Goal: Complete application form

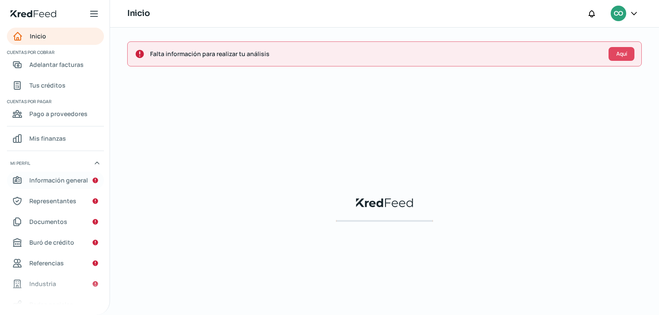
click at [57, 180] on span "Información general" at bounding box center [58, 180] width 59 height 11
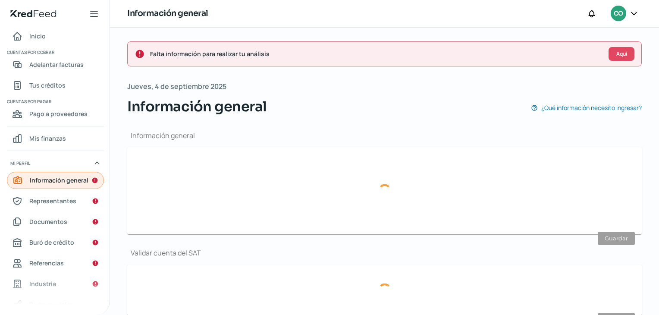
type input "[EMAIL_ADDRESS][DOMAIN_NAME]"
type input "81 - 1212 - 7085"
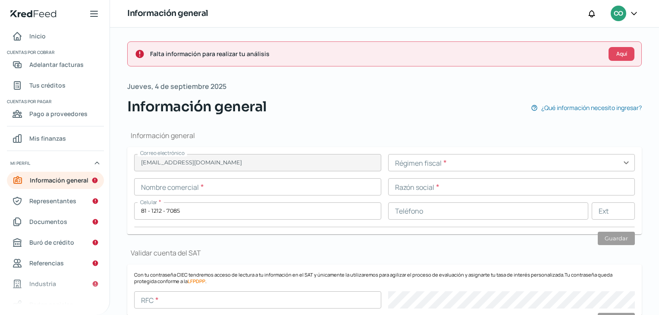
click at [209, 187] on input "text" at bounding box center [257, 186] width 247 height 17
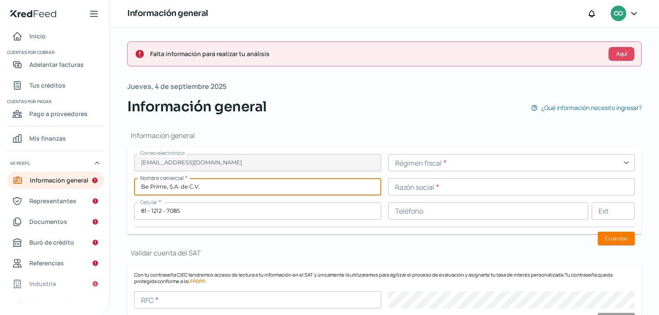
type input "Be Prime, S.A. de C.V."
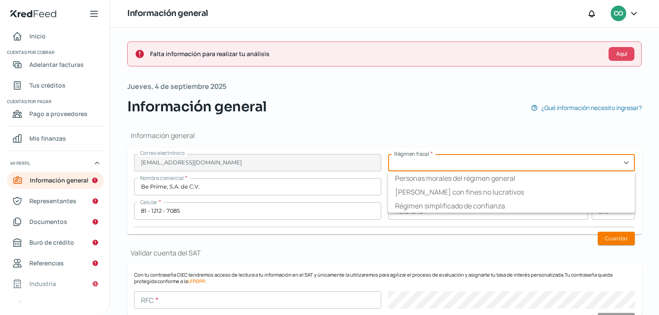
click at [423, 164] on input "text" at bounding box center [511, 162] width 247 height 17
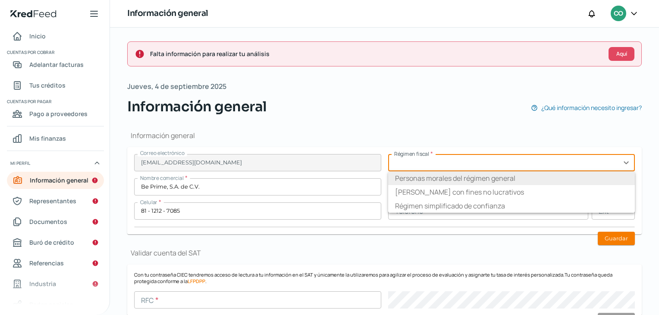
type input "Personas morales del régimen general"
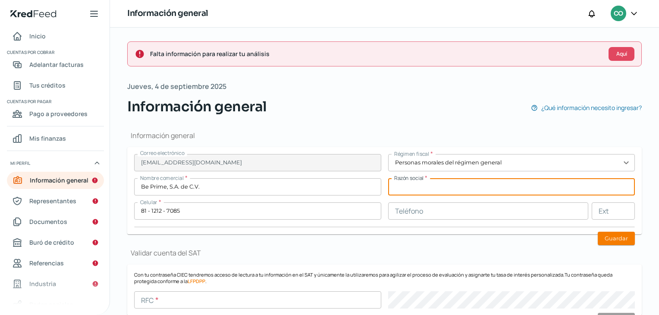
click at [421, 183] on input "text" at bounding box center [511, 186] width 247 height 17
type input "b"
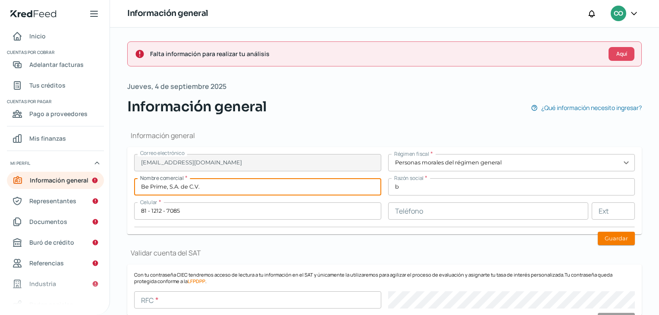
click at [305, 185] on input "Be Prime, S.A. de C.V." at bounding box center [257, 186] width 247 height 17
type input "Be Prime"
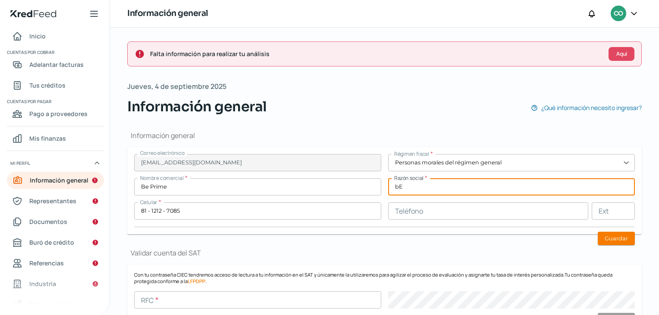
type input "b"
type input "Be Prime, S.A. de C.V."
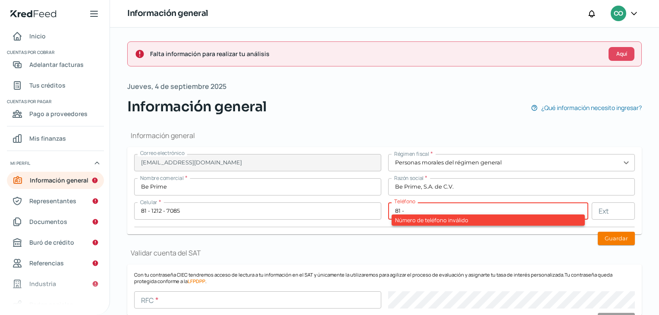
paste input "8851 - 2800"
type input "81 - 8851 - 2800"
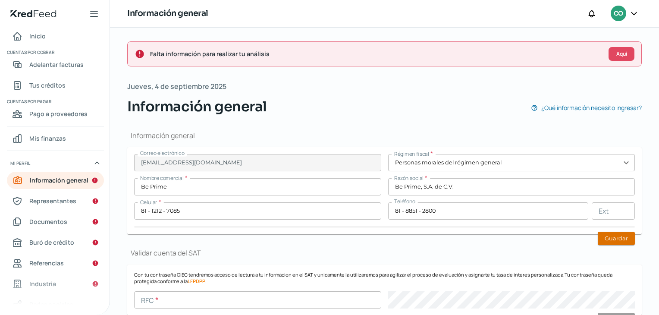
click at [616, 236] on button "Guardar" at bounding box center [616, 238] width 37 height 13
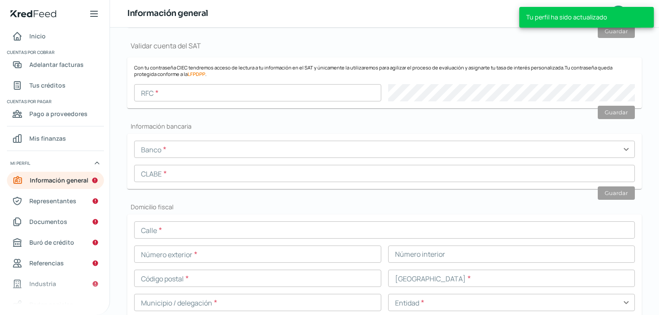
scroll to position [220, 0]
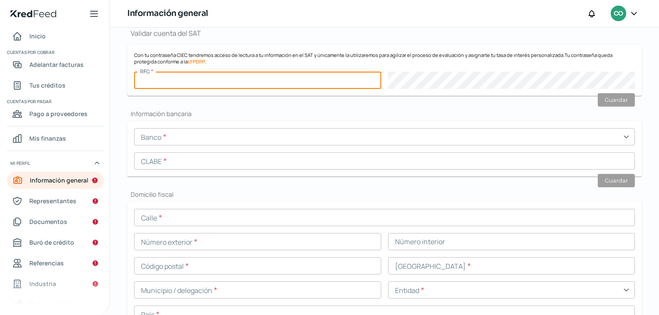
click at [163, 82] on input "text" at bounding box center [257, 80] width 247 height 17
paste input "BPR190405AG9"
type input "BPR190405AG9"
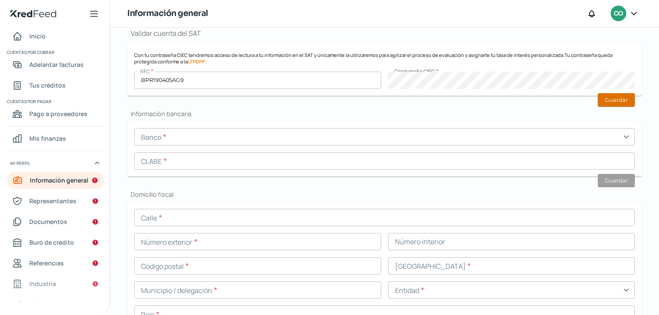
click at [603, 96] on button "Guardar" at bounding box center [616, 99] width 37 height 13
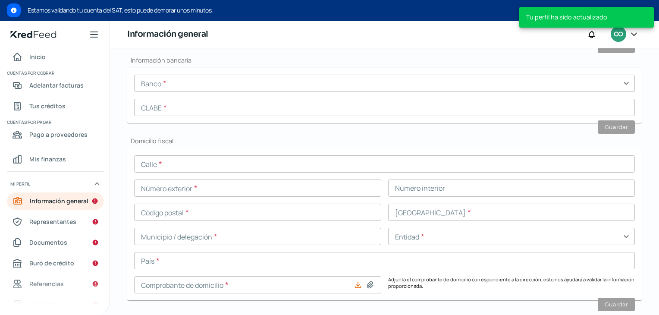
scroll to position [321, 0]
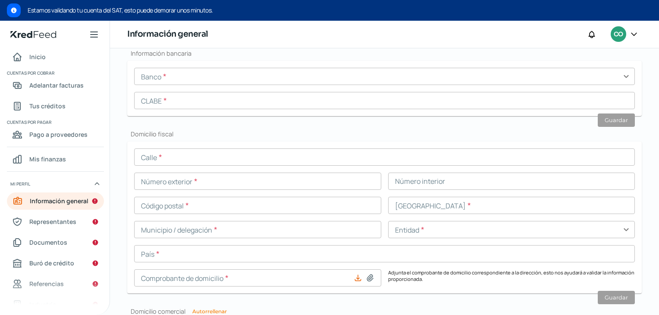
click at [178, 77] on input "text" at bounding box center [384, 76] width 501 height 17
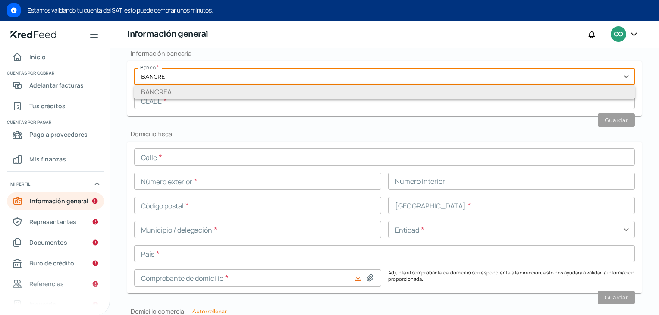
type input "BANCREA"
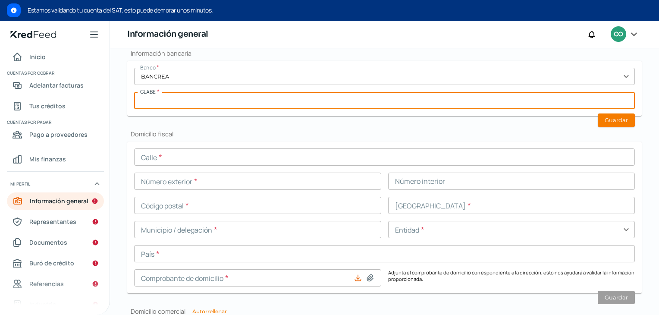
paste input "152580120000208914"
type input "152580120000208914"
click at [611, 116] on button "Guardar" at bounding box center [616, 119] width 37 height 13
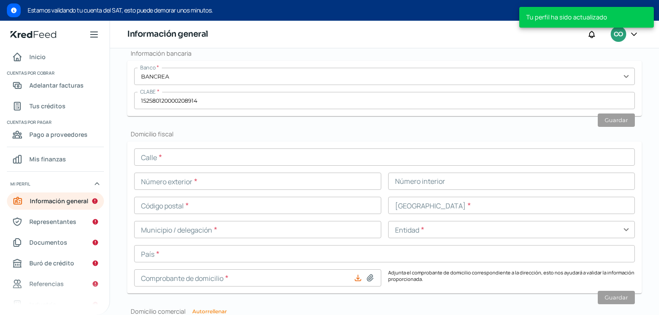
click at [156, 159] on input "text" at bounding box center [384, 156] width 501 height 17
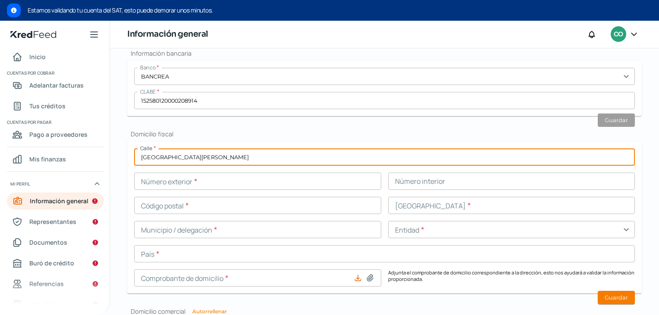
type input "[GEOGRAPHIC_DATA][PERSON_NAME]"
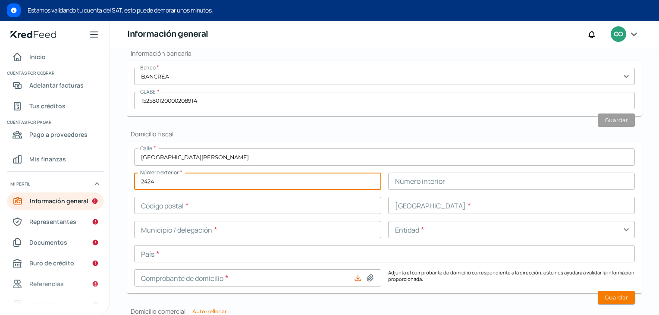
type input "2424"
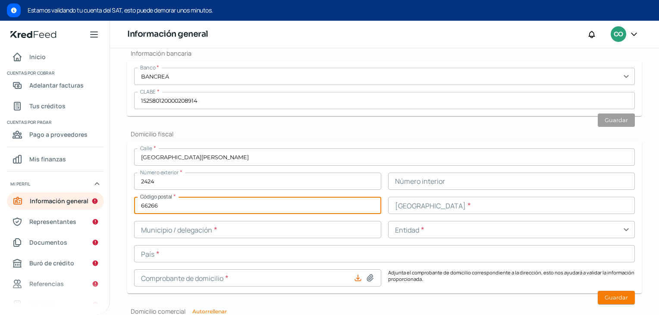
type input "66266"
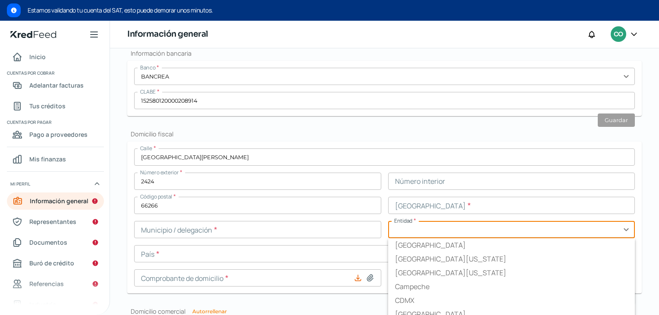
click at [416, 221] on input "text" at bounding box center [511, 229] width 247 height 17
click at [400, 199] on input "text" at bounding box center [511, 205] width 247 height 17
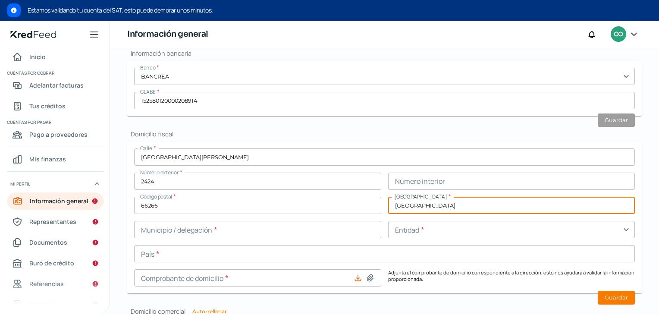
type input "[GEOGRAPHIC_DATA]"
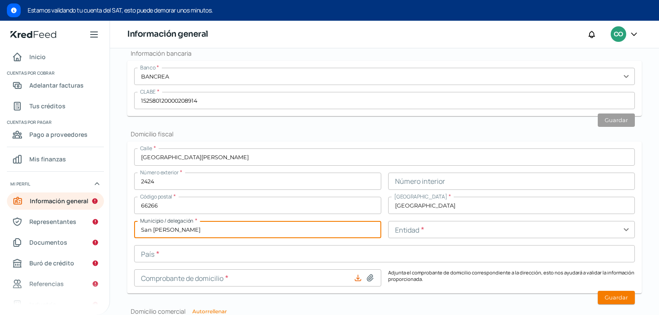
type input "San [PERSON_NAME]"
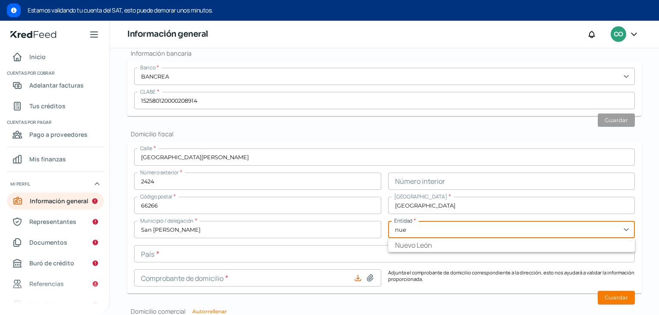
type input "Nuevo León"
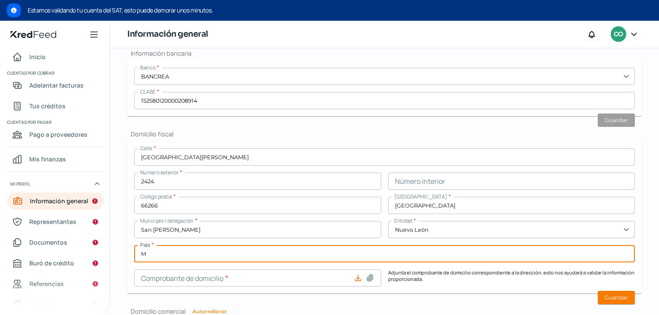
type input "[GEOGRAPHIC_DATA]"
click at [366, 274] on button at bounding box center [370, 278] width 9 height 9
click at [327, 251] on input "[GEOGRAPHIC_DATA]" at bounding box center [384, 253] width 501 height 17
click at [366, 278] on icon at bounding box center [370, 278] width 9 height 9
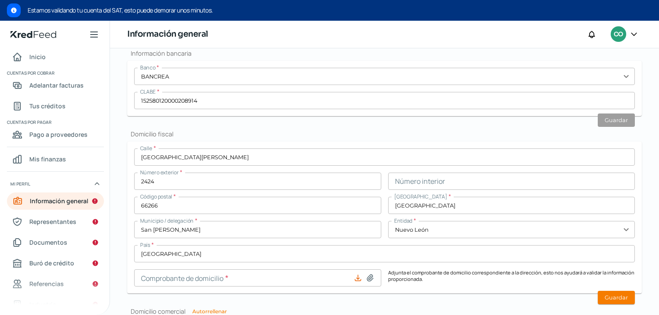
type input "C:\fakepath\CD-B-PRIME-FISCAL-OFICINA.pdf"
type input "CD-B-PRIME-FISCAL-OFICINA.pdf"
click at [616, 299] on button "Guardar" at bounding box center [616, 297] width 37 height 13
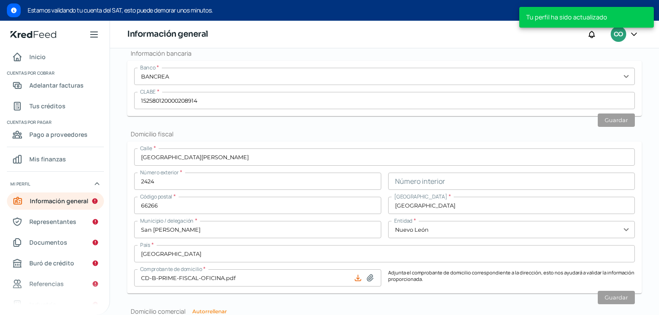
scroll to position [296, 0]
drag, startPoint x: 655, startPoint y: 201, endPoint x: 662, endPoint y: 233, distance: 33.1
click at [659, 233] on html "Tu perfil ha sido actualizado Estamos validando tu cuenta del SAT, esto puede d…" at bounding box center [329, 157] width 659 height 315
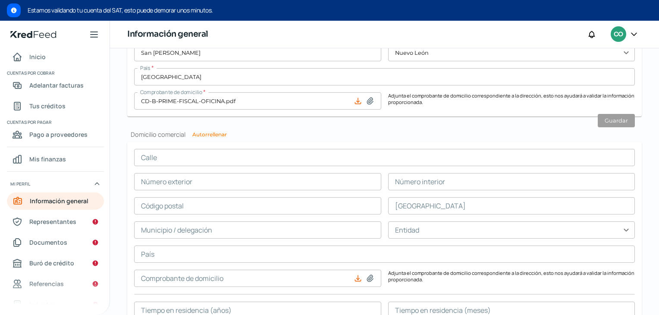
scroll to position [509, 0]
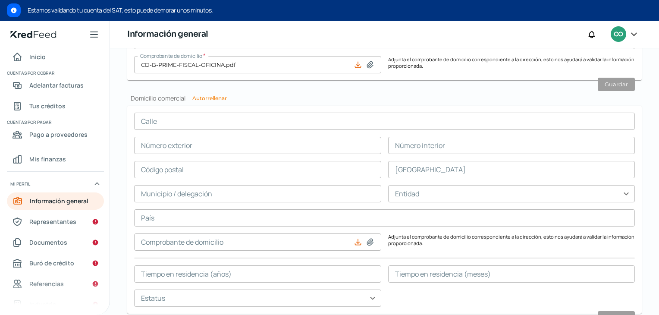
click at [211, 98] on button "Autorrellenar" at bounding box center [209, 98] width 35 height 5
type input "[GEOGRAPHIC_DATA][PERSON_NAME]"
type input "2424"
type input "66266"
type input "[GEOGRAPHIC_DATA]"
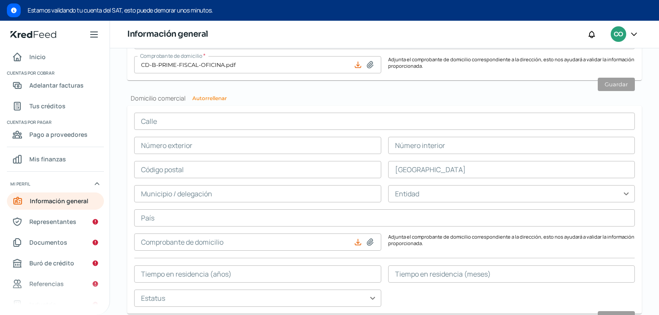
type input "San [PERSON_NAME]"
type input "Nuevo León"
type input "[GEOGRAPHIC_DATA]"
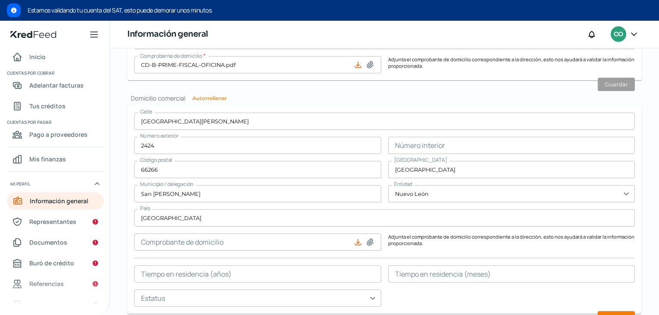
click at [367, 242] on icon at bounding box center [370, 242] width 6 height 6
type input "C:\fakepath\CD-B-PRIME-FISCAL-OFICINA.pdf"
type input "CD-B-PRIME-FISCAL-OFICINA.pdf"
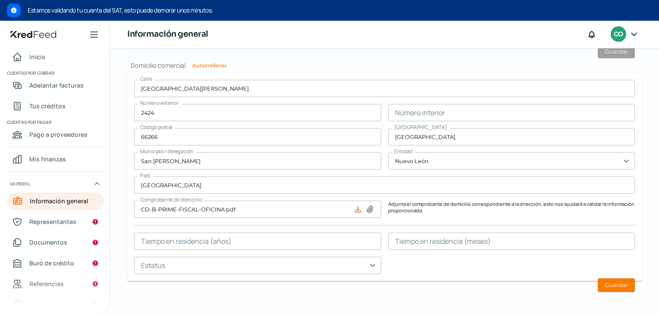
click at [284, 244] on input "text" at bounding box center [257, 241] width 247 height 17
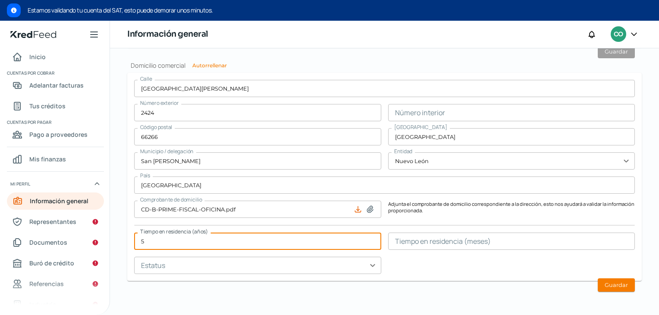
type input "5"
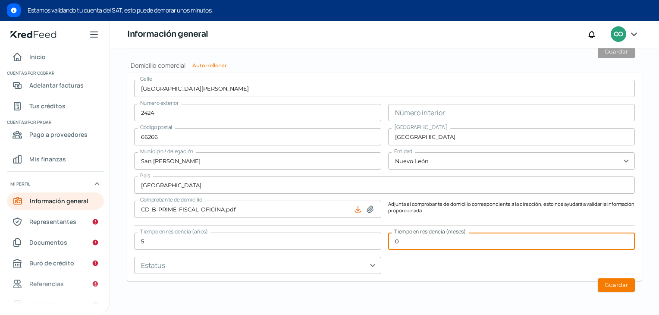
type input "0"
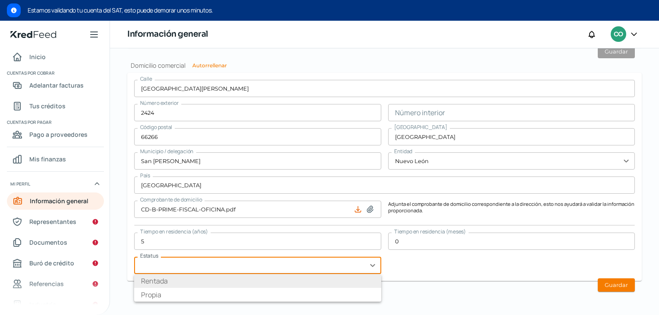
click at [183, 283] on li "Rentada" at bounding box center [257, 281] width 247 height 14
type input "Rentada"
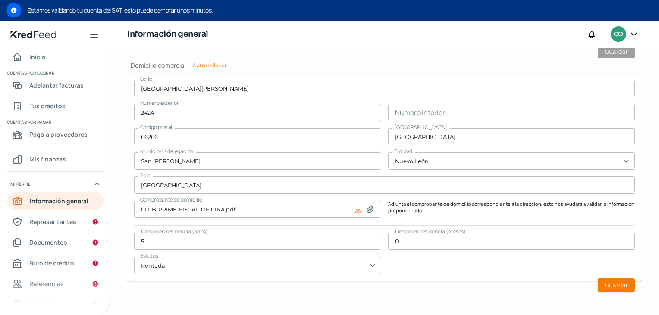
click at [609, 289] on button "Guardar" at bounding box center [616, 284] width 37 height 13
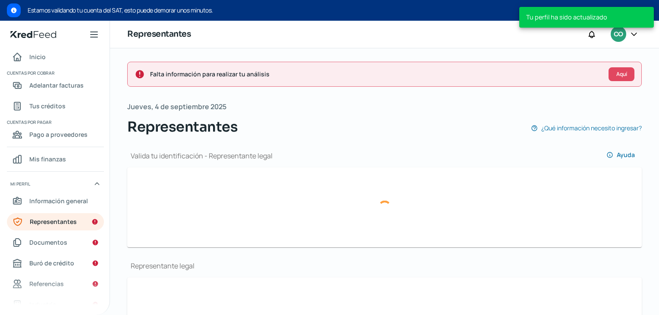
scroll to position [89, 0]
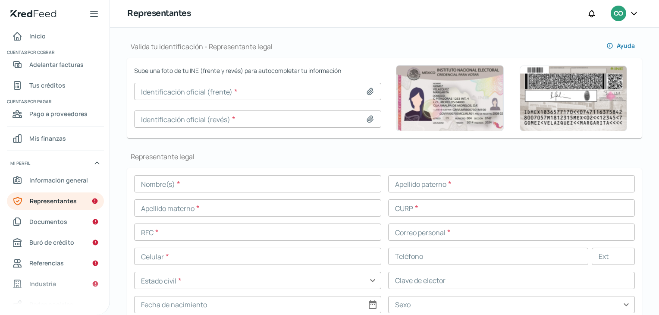
click at [367, 90] on icon at bounding box center [370, 91] width 6 height 6
type input "C:\fakepath\INE 1.jpg"
type input "INE 1.jpg"
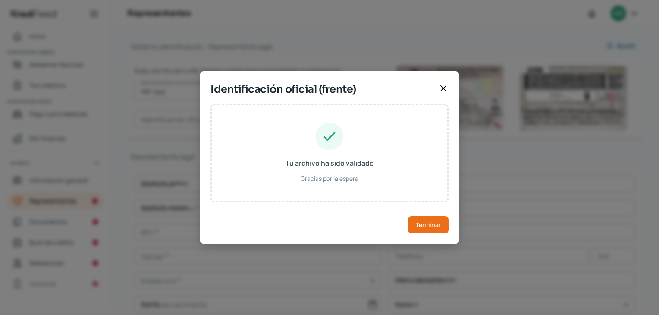
type input "[PERSON_NAME]"
type input "MAFV861125HNLRLC03"
type input "MRFLVC86112519H300"
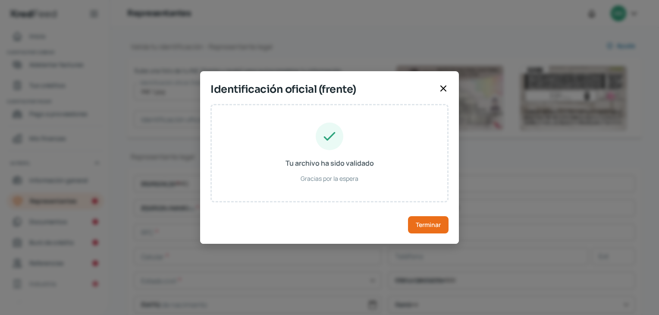
type input "[DATE]"
type input "Hombre"
click at [434, 226] on span "Terminar" at bounding box center [428, 225] width 25 height 6
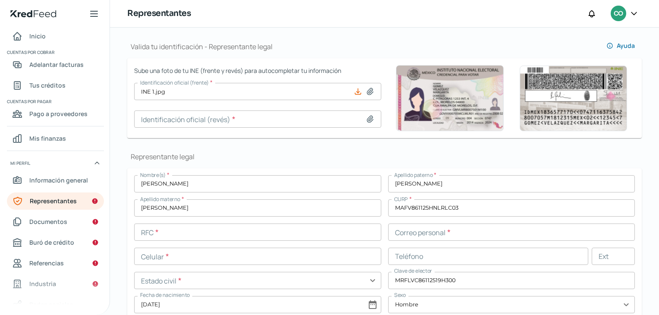
click at [367, 118] on icon at bounding box center [370, 119] width 6 height 6
type input "C:\fakepath\INE 2.jpg"
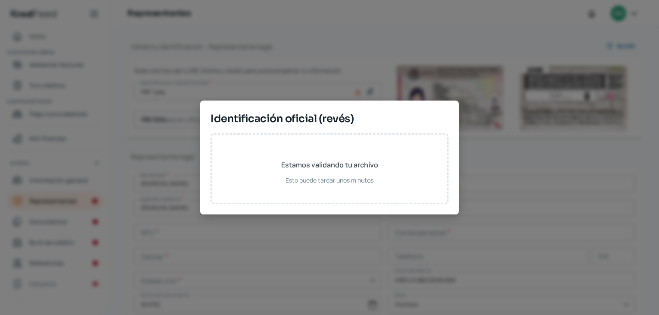
type input "INE 2.jpg"
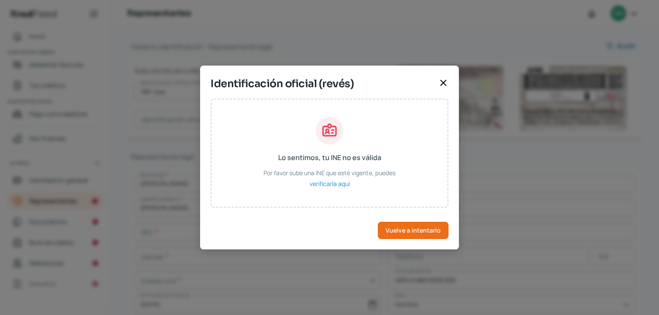
click at [445, 82] on icon at bounding box center [443, 83] width 10 height 10
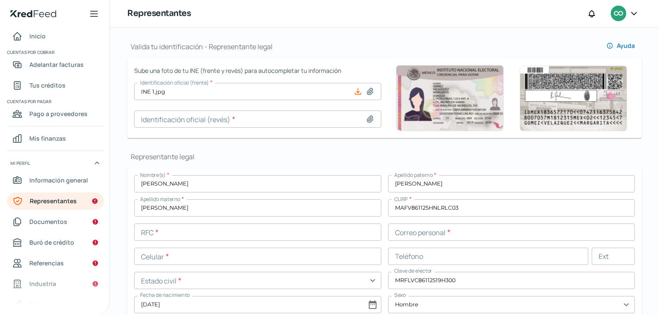
click at [204, 227] on input "text" at bounding box center [257, 232] width 247 height 17
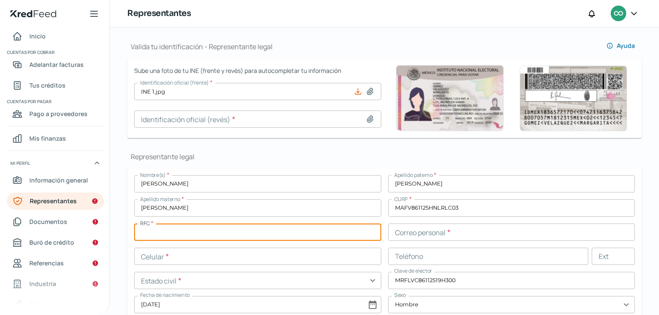
paste input "MAFV861125MZ7"
type input "MAFV861125MZ7"
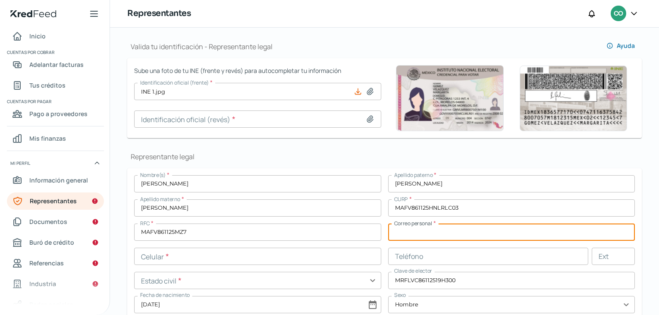
type input "C"
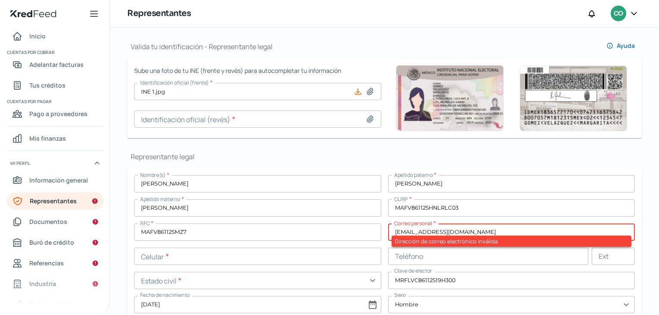
type input "[EMAIL_ADDRESS][DOMAIN_NAME]"
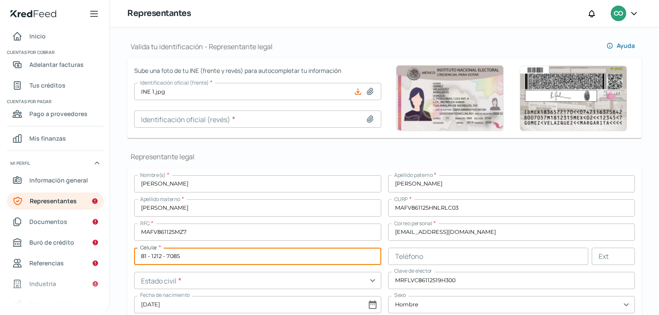
type input "81 - 1212 - 7085"
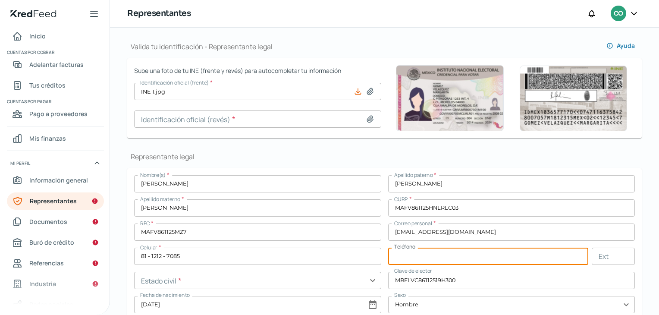
paste input "88 - 5128 - 00"
type input "81 - 8851 - 2800"
click at [318, 287] on input "text" at bounding box center [257, 280] width 247 height 17
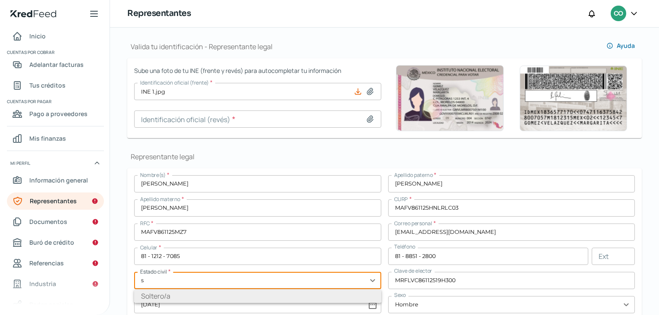
type input "Soltero/a"
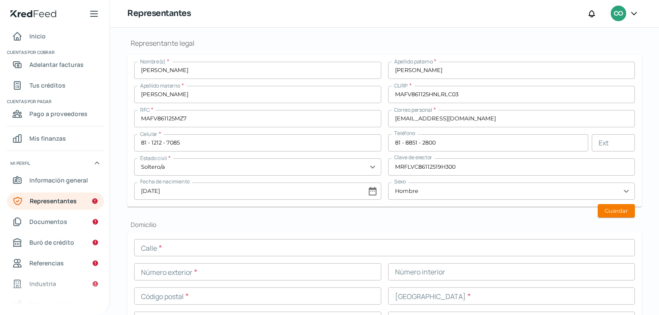
scroll to position [204, 0]
click at [605, 212] on button "Guardar" at bounding box center [616, 208] width 37 height 13
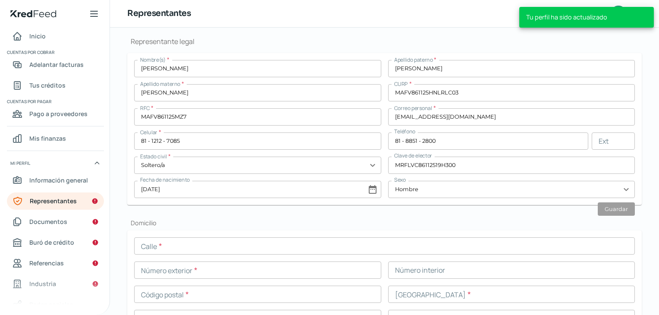
click at [309, 246] on input "text" at bounding box center [384, 245] width 501 height 17
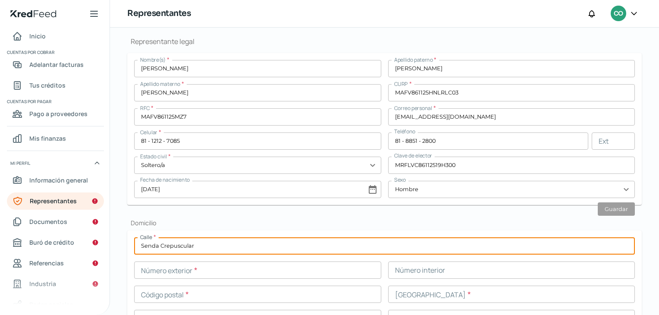
type input "Senda Crepuscular"
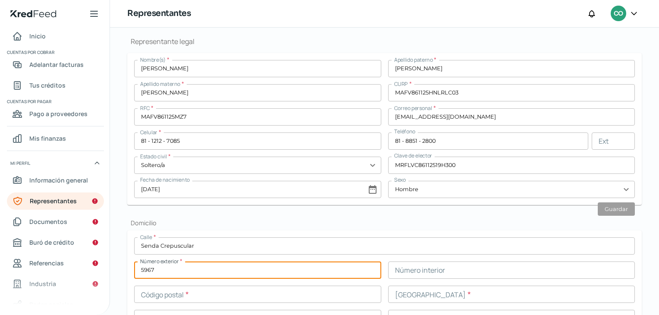
type input "5967"
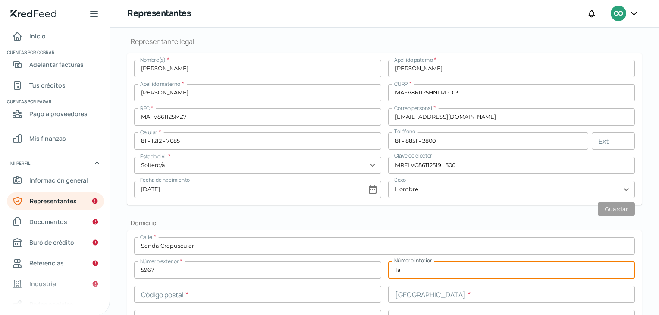
type input "1"
type input "A"
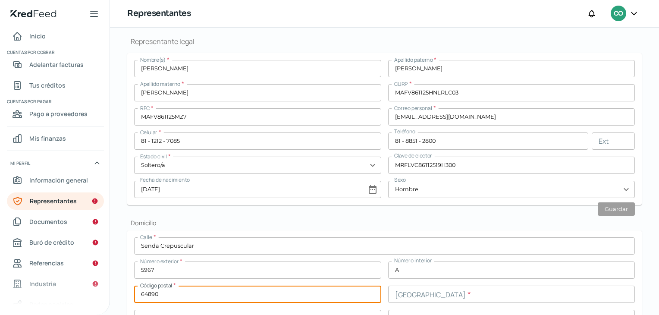
type input "64890"
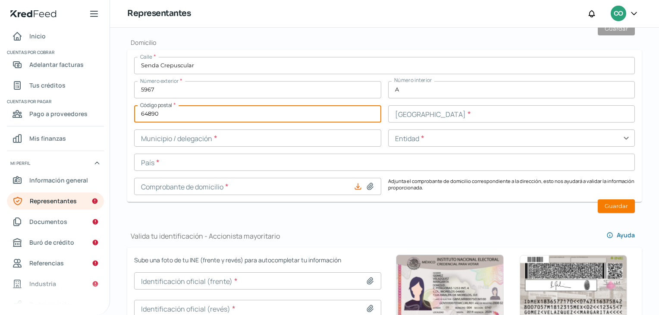
scroll to position [387, 0]
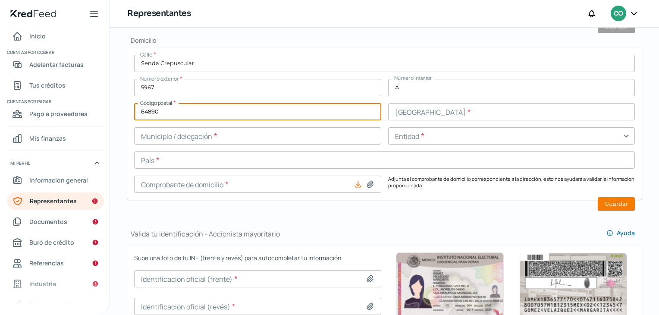
click at [236, 106] on input "64890" at bounding box center [257, 111] width 247 height 17
click at [366, 180] on button at bounding box center [370, 184] width 9 height 9
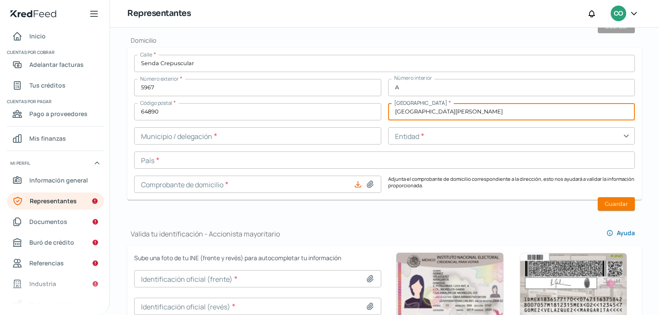
type input "[GEOGRAPHIC_DATA][PERSON_NAME]"
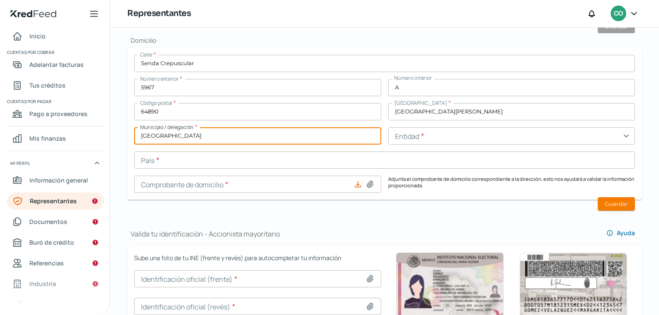
type input "[GEOGRAPHIC_DATA]"
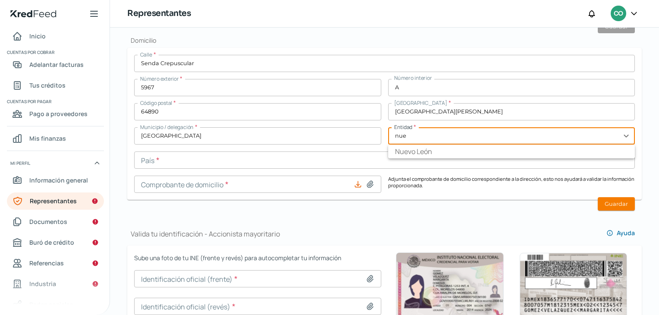
type input "Nuevo León"
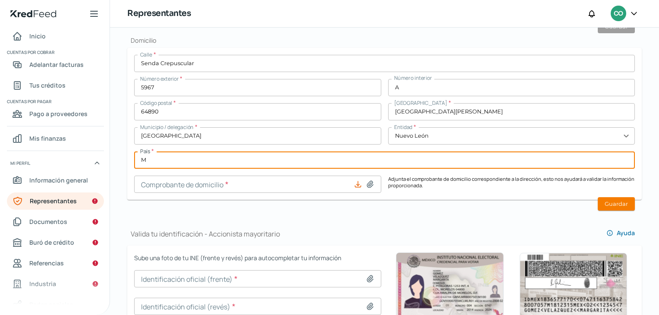
type input "[GEOGRAPHIC_DATA]"
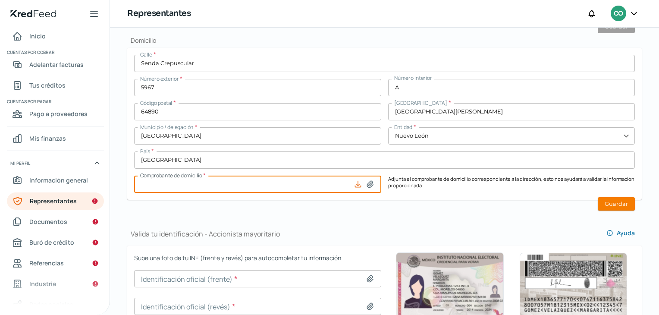
click at [368, 180] on icon at bounding box center [370, 184] width 9 height 9
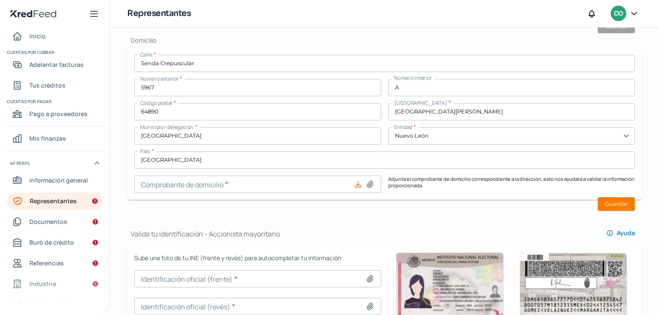
type input "C:\fakepath\[PERSON_NAME] [PERSON_NAME]-PARTICULAR..pdf"
type input "[PERSON_NAME] [PERSON_NAME]-PARTICULAR..pdf"
click at [609, 202] on button "Guardar" at bounding box center [616, 203] width 37 height 13
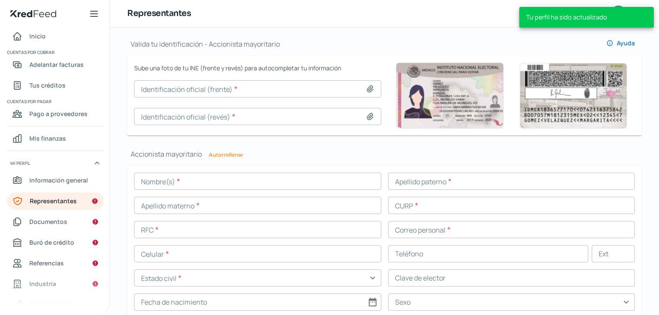
scroll to position [589, 0]
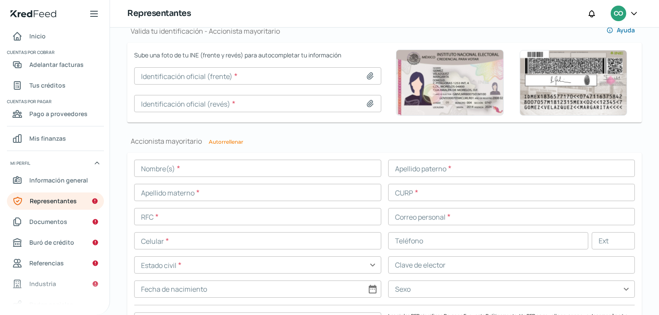
click at [367, 75] on icon at bounding box center [370, 76] width 9 height 9
type input "C:\fakepath\INE 1.jpg"
type input "INE 1.jpg"
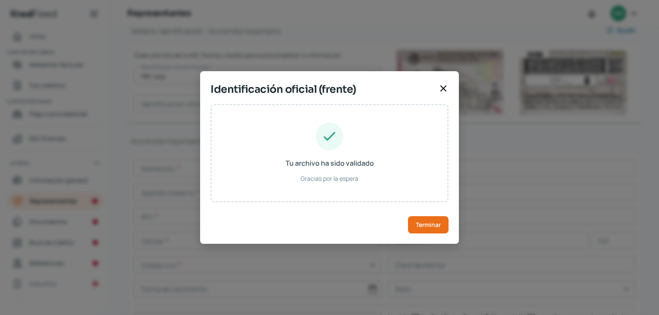
type input "[PERSON_NAME]"
type input "MAFV861125HNLRLC03"
type input "MRFLVC86112519H300"
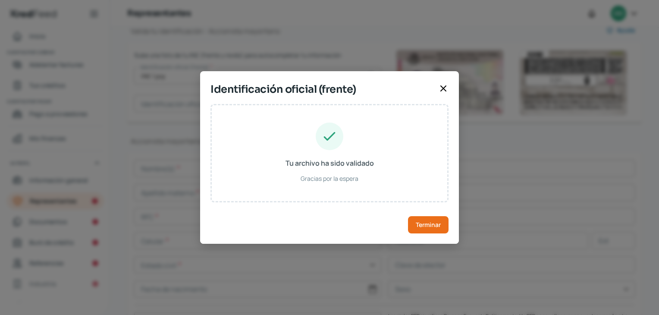
type input "[DATE]"
type input "Hombre"
click at [428, 224] on span "Terminar" at bounding box center [428, 225] width 25 height 6
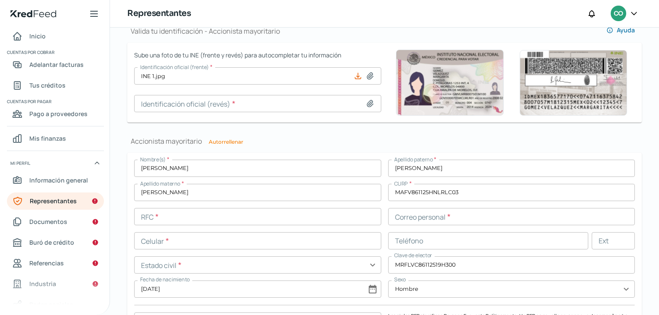
click at [261, 219] on input "text" at bounding box center [257, 216] width 247 height 17
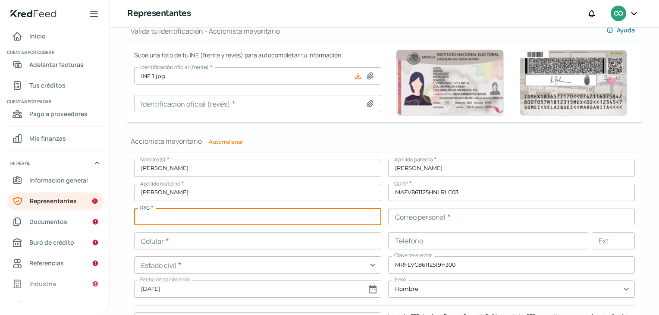
paste input "MAFV861125MZ7"
type input "MAFV861125MZ7"
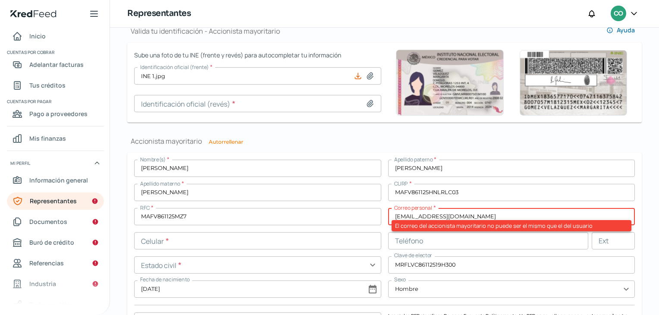
click at [439, 216] on input "[EMAIL_ADDRESS][DOMAIN_NAME]" at bounding box center [511, 216] width 247 height 17
type input "[EMAIL_ADDRESS][DOMAIN_NAME]"
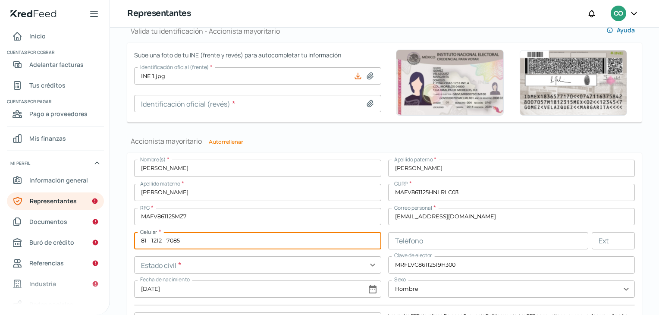
type input "81 - 1212 - 7085"
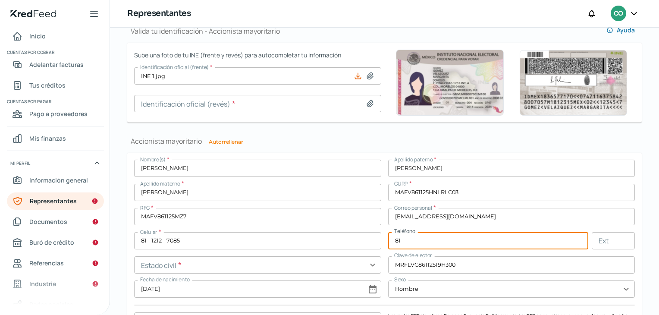
paste input "8851 - 2800"
type input "81 - 8851 - 2800"
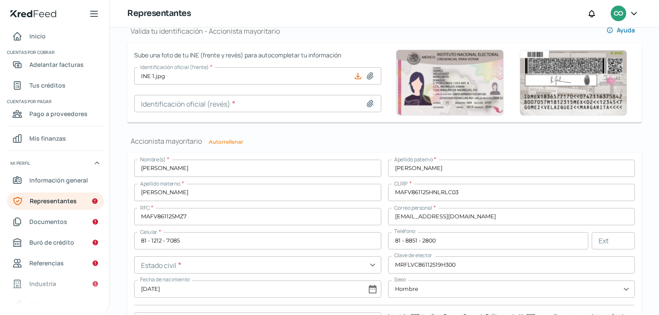
click at [323, 274] on div "Nombre(s) * [PERSON_NAME] [PERSON_NAME] * [PERSON_NAME] materno * [PERSON_NAME]…" at bounding box center [384, 246] width 501 height 173
click at [318, 261] on input "text" at bounding box center [257, 264] width 247 height 17
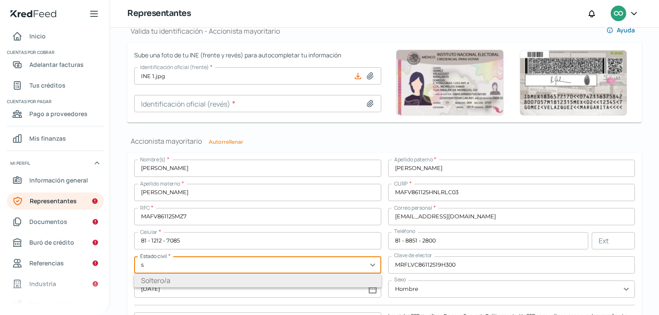
type input "Soltero/a"
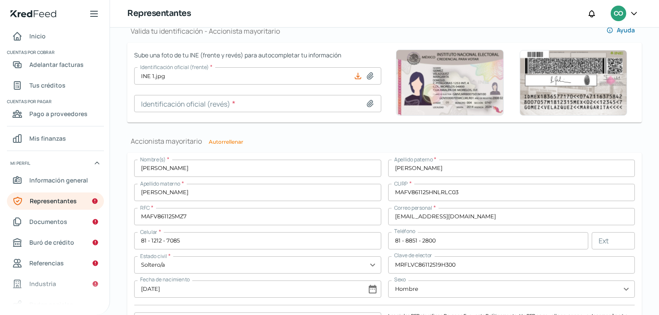
scroll to position [742, 0]
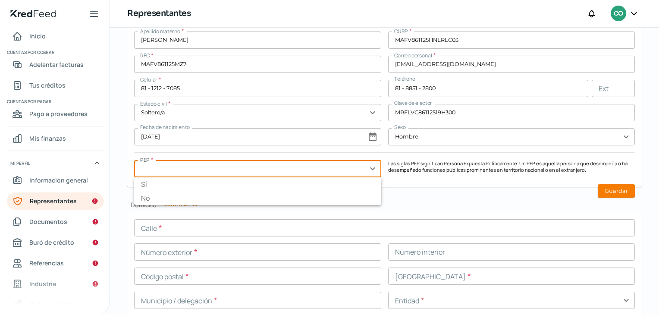
click at [339, 160] on input "text" at bounding box center [257, 168] width 247 height 17
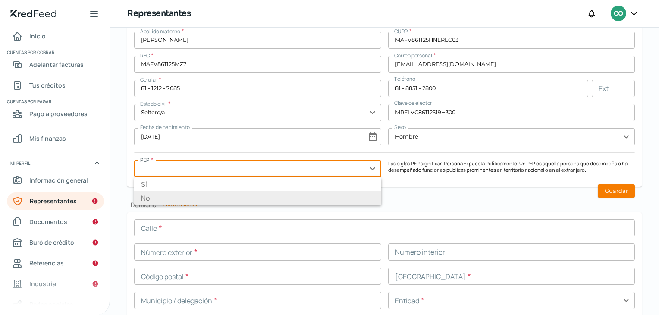
type input "No"
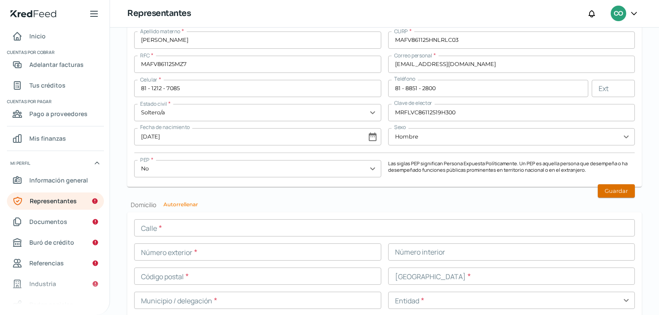
click at [622, 190] on button "Guardar" at bounding box center [616, 190] width 37 height 13
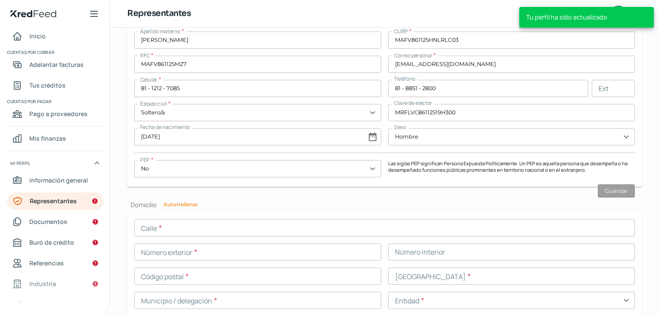
click at [173, 208] on div "Domicilio Autorrellenar Calle * Número exterior * Número interior Código postal…" at bounding box center [384, 283] width 515 height 164
click at [169, 205] on button "Autorrellenar" at bounding box center [181, 204] width 35 height 5
type input "Senda Crepuscular"
type input "5967"
type input "A"
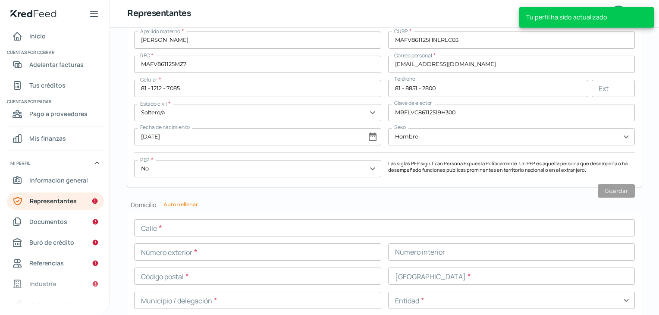
type input "64890"
type input "[GEOGRAPHIC_DATA][PERSON_NAME]"
type input "[GEOGRAPHIC_DATA]"
type input "Nuevo León"
type input "[GEOGRAPHIC_DATA]"
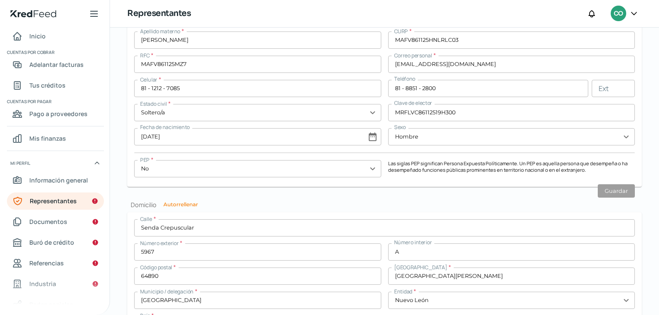
drag, startPoint x: 655, startPoint y: 240, endPoint x: 662, endPoint y: 292, distance: 51.8
click at [659, 292] on html "Tu perfil ha sido actualizado Estamos validando tu cuenta del SAT, esto puede d…" at bounding box center [329, 157] width 659 height 315
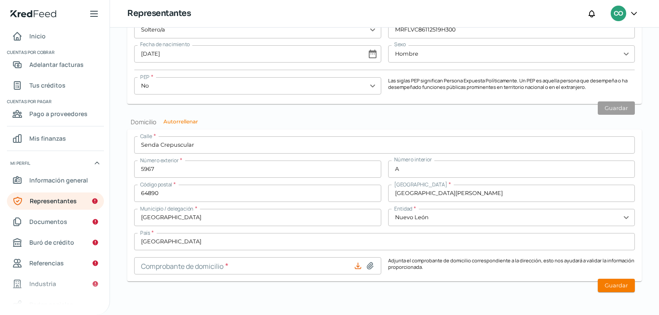
click at [366, 267] on icon at bounding box center [370, 265] width 9 height 9
type input "C:\fakepath\[PERSON_NAME] [PERSON_NAME]-PARTICULAR..pdf"
type input "[PERSON_NAME] [PERSON_NAME]-PARTICULAR..pdf"
click at [600, 287] on button "Guardar" at bounding box center [616, 285] width 37 height 13
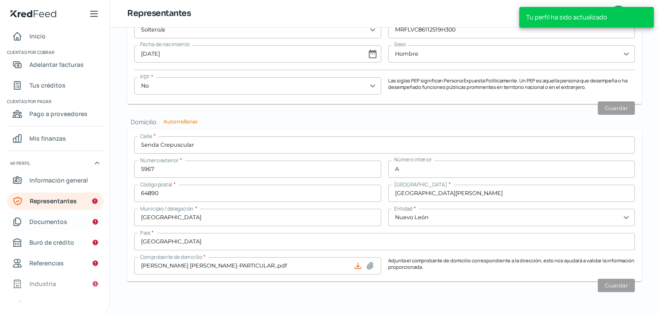
click at [48, 217] on span "Documentos" at bounding box center [48, 221] width 38 height 11
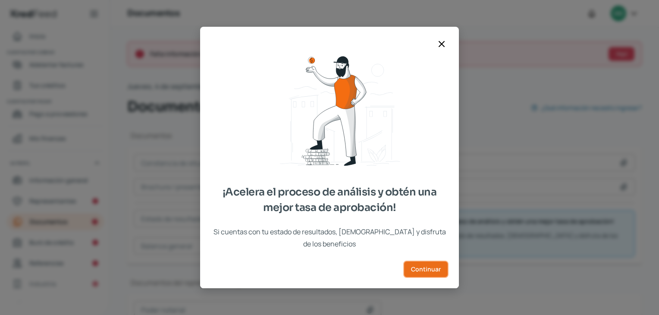
click at [443, 268] on button "Continuar" at bounding box center [425, 269] width 45 height 17
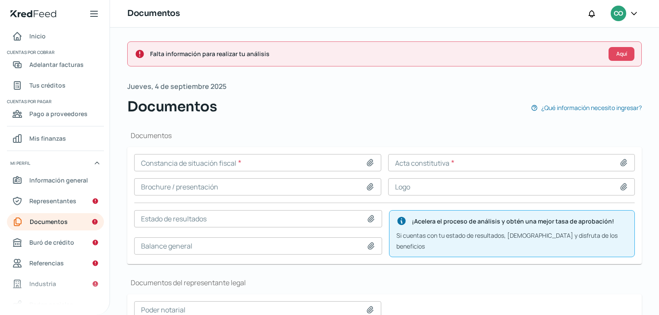
click at [366, 159] on icon at bounding box center [370, 162] width 9 height 9
type input "C:\fakepath\CD-B-PRIME-FISCAL-OFICINA.pdf"
type input "CD-B-PRIME-FISCAL-OFICINA.pdf"
click at [620, 163] on icon at bounding box center [624, 162] width 9 height 9
type input "C:\fakepath\ACE-ACTA CONSTITUTIVA-8,040.pdf"
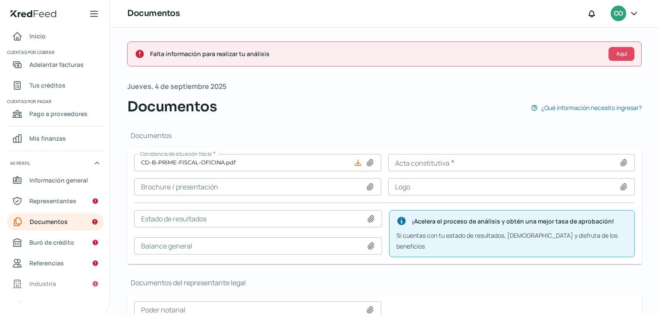
type input "ACE-ACTA CONSTITUTIVA-8,040.pdf"
click at [368, 187] on icon at bounding box center [370, 187] width 9 height 9
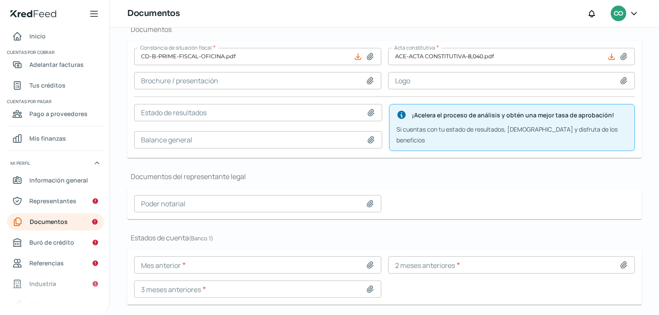
scroll to position [123, 0]
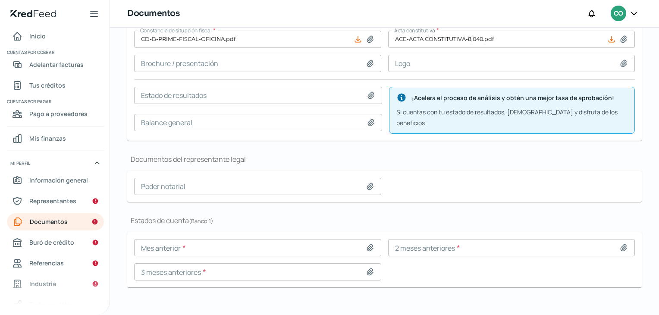
click at [367, 66] on icon at bounding box center [370, 63] width 6 height 6
type input "C:\fakepath\CV-BE PRIME.pdf"
type input "CV-BE PRIME.pdf"
click at [625, 61] on div at bounding box center [626, 63] width 12 height 9
click at [621, 65] on icon at bounding box center [624, 63] width 6 height 6
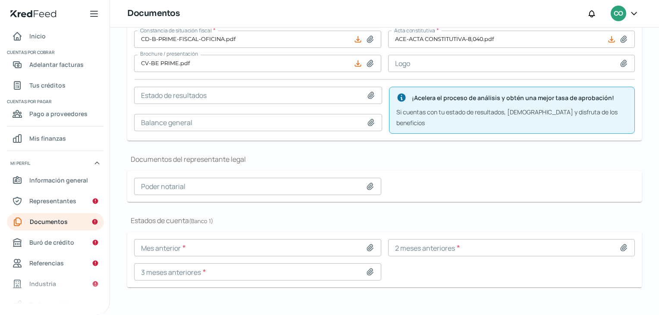
type input "C:\fakepath\Logo.png"
type input "Logo.png"
click at [367, 92] on icon at bounding box center [371, 95] width 9 height 9
type input "C:\fakepath\ER.pdf"
type input "ER.pdf"
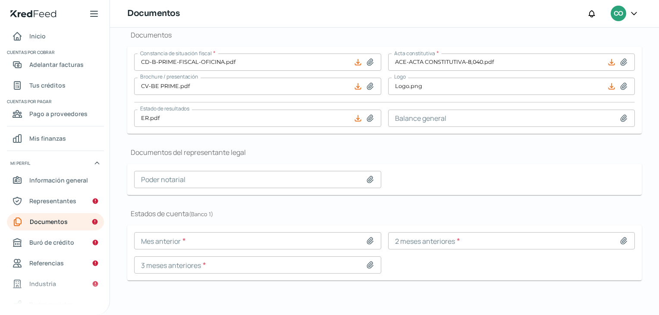
scroll to position [99, 0]
click at [359, 123] on input "ER.pdf" at bounding box center [257, 119] width 247 height 17
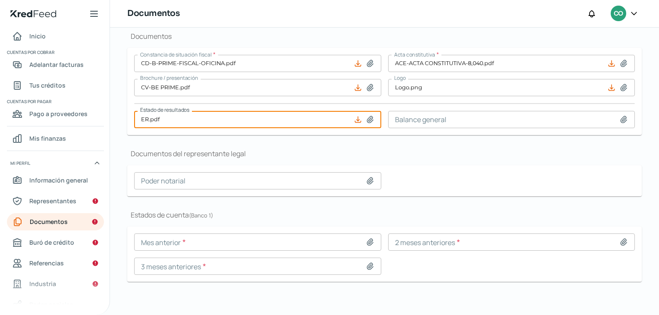
click at [613, 116] on input at bounding box center [511, 119] width 247 height 17
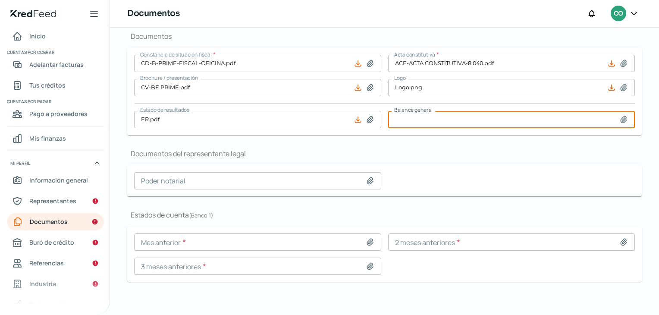
type input "C:\fakepath\BG.pdf"
type input "BG.pdf"
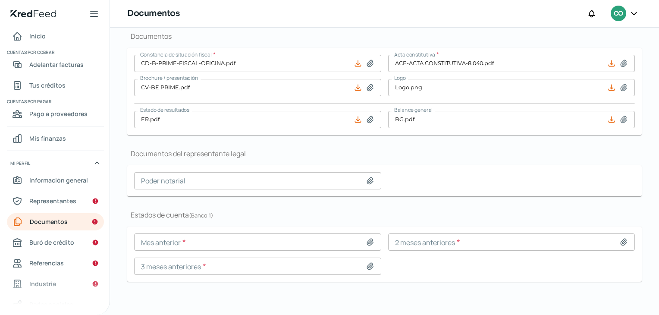
click at [366, 240] on icon at bounding box center [370, 242] width 9 height 9
type input "C:\fakepath\Bancrea 25,07.pdf"
type input "Bancrea 25,07.pdf"
click at [621, 240] on icon at bounding box center [624, 242] width 6 height 6
type input "C:\fakepath\Bancrea 25,06.pdf"
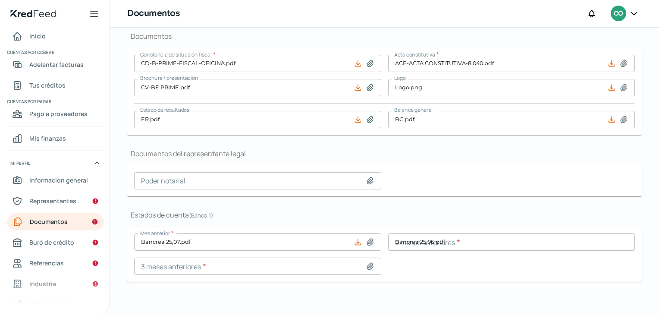
type input "Bancrea 25,06.pdf"
click at [368, 263] on icon at bounding box center [370, 266] width 6 height 6
type input "C:\fakepath\Bancrea 25,05.pdf"
type input "Bancrea 25,05.pdf"
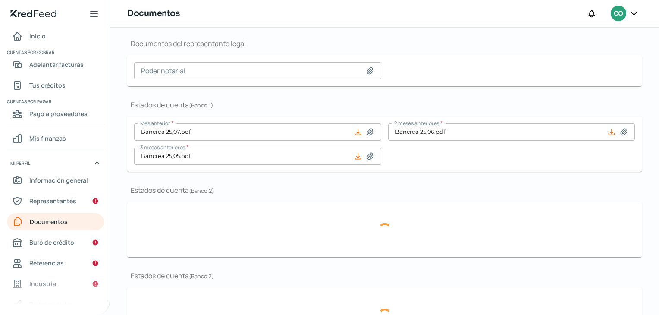
scroll to position [245, 0]
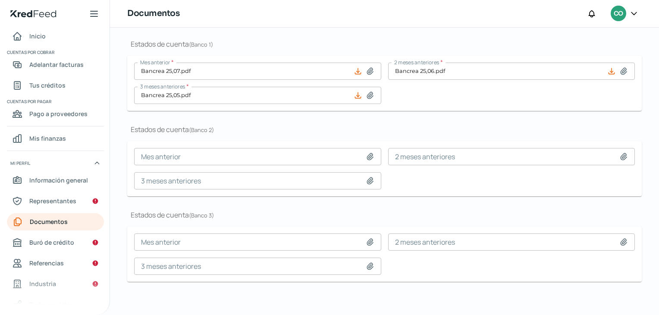
click at [367, 152] on icon at bounding box center [370, 156] width 9 height 9
type input "C:\fakepath\Monex 25,07.pdf"
type input "Monex 25,07.pdf"
click at [622, 155] on icon at bounding box center [624, 156] width 9 height 9
type input "C:\fakepath\Monex 25,06.pdf"
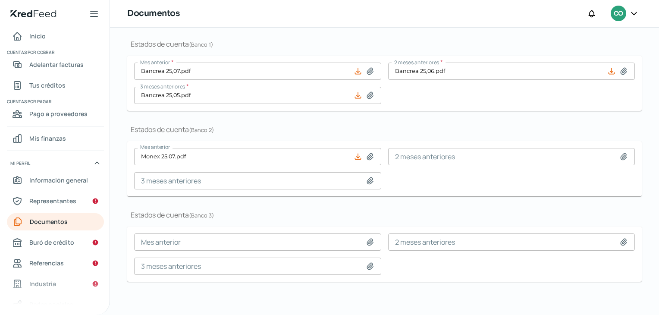
type input "Monex 25,06.pdf"
click at [367, 180] on icon at bounding box center [370, 180] width 6 height 6
type input "C:\fakepath\Monex 25,05.pdf"
type input "Monex 25,05.pdf"
click at [368, 241] on icon at bounding box center [370, 242] width 9 height 9
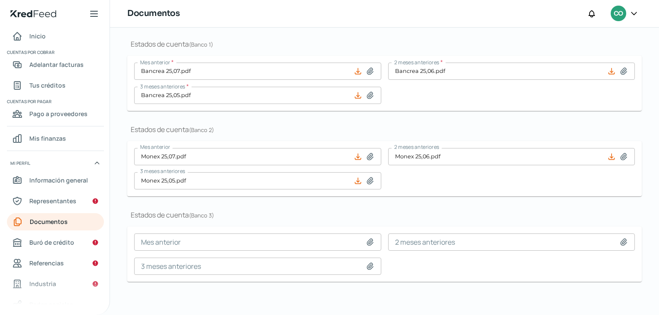
type input "C:\fakepath\HSBC 25,07.pdf"
type input "HSBC 25,07.pdf"
click at [621, 239] on icon at bounding box center [624, 242] width 6 height 6
type input "C:\fakepath\HSBC 25,06.pdf"
type input "HSBC 25,06.pdf"
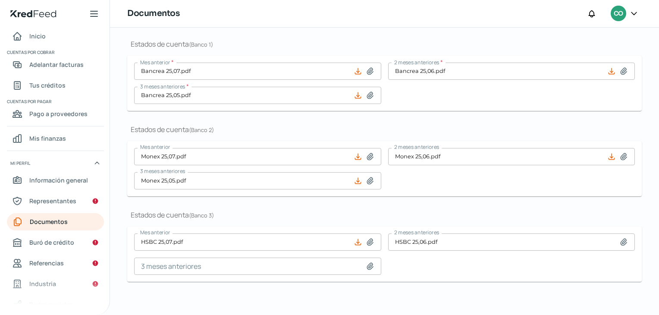
click at [367, 264] on icon at bounding box center [370, 266] width 6 height 6
type input "C:\fakepath\HSBC 25,05.pdf"
type input "HSBC 25,05.pdf"
click at [51, 261] on span "Referencias" at bounding box center [46, 263] width 35 height 11
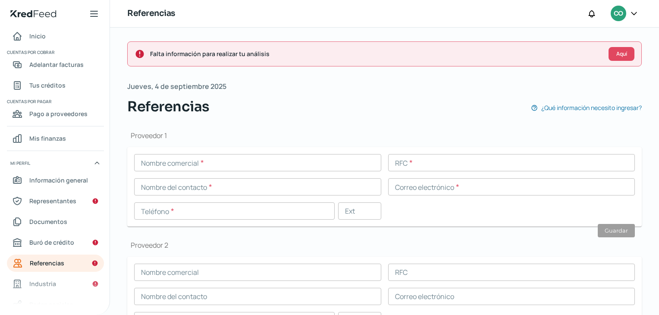
click at [190, 159] on input "text" at bounding box center [257, 162] width 247 height 17
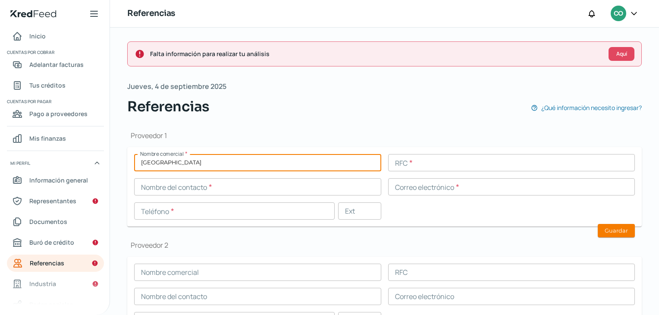
type input "[GEOGRAPHIC_DATA]"
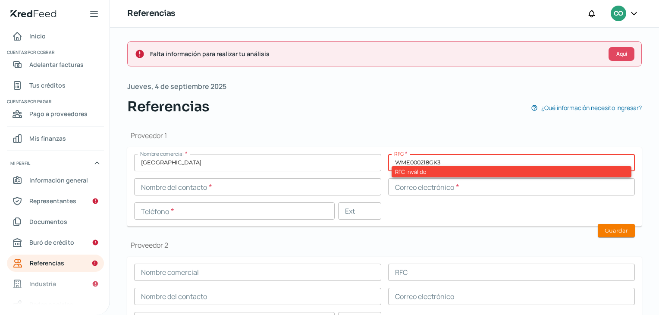
type input "WME000218GK3"
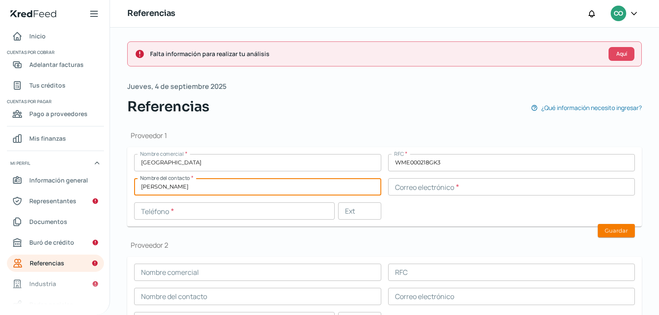
type input "[PERSON_NAME]"
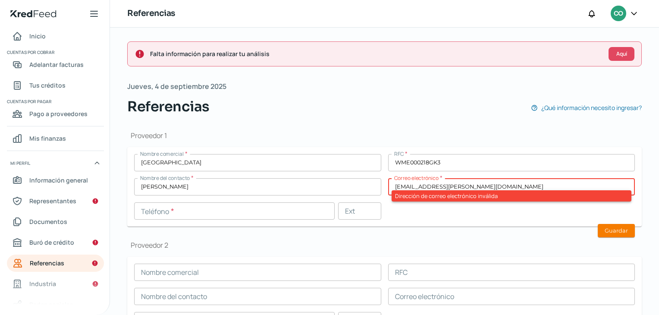
type input "[EMAIL_ADDRESS][PERSON_NAME][DOMAIN_NAME]"
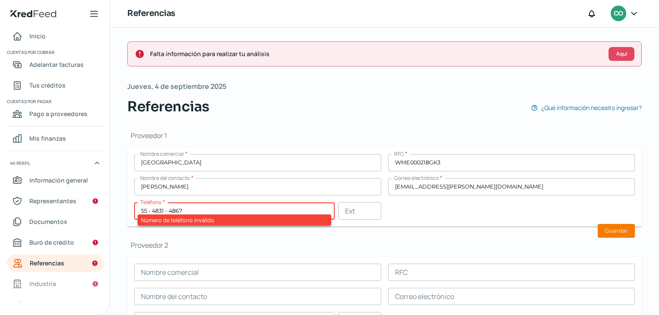
type input "55 - 4831 - 4867"
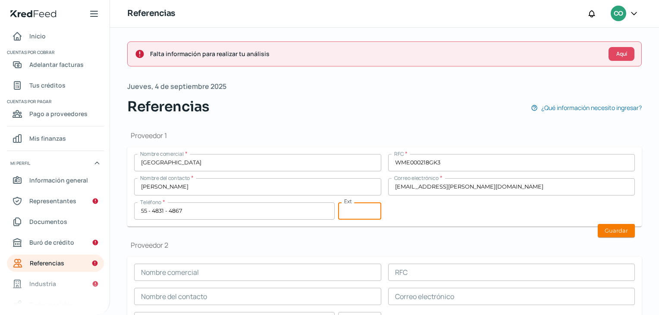
click at [602, 228] on button "Guardar" at bounding box center [616, 230] width 37 height 13
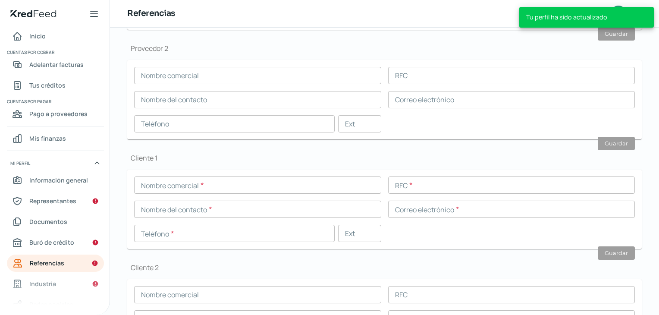
scroll to position [201, 0]
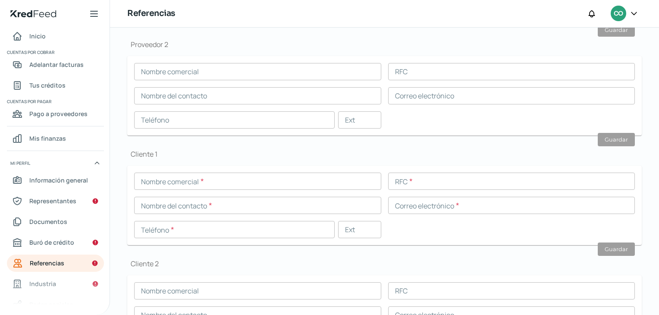
click at [165, 177] on input "text" at bounding box center [257, 181] width 247 height 17
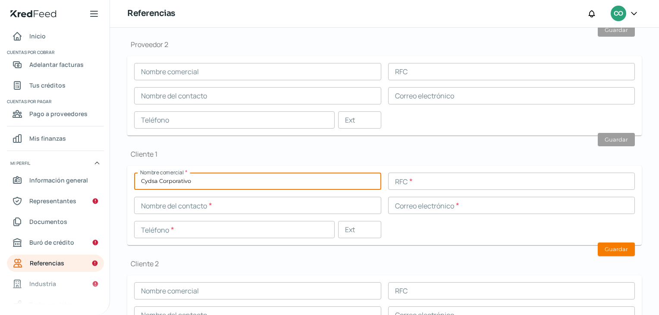
type input "Cydsa Corporativo"
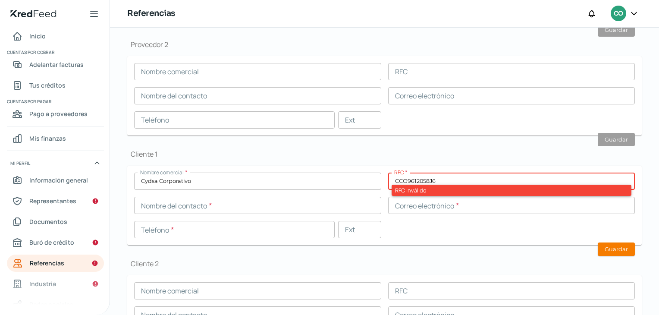
type input "CCO9612058J6"
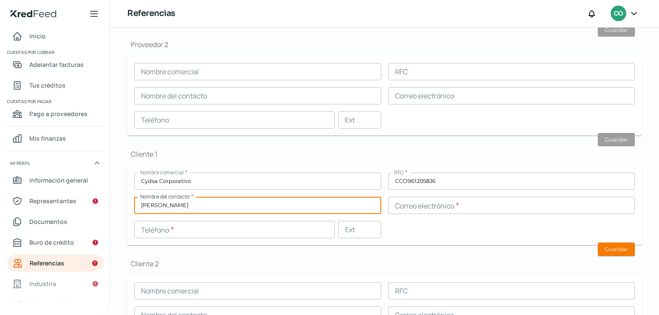
type input "[PERSON_NAME]"
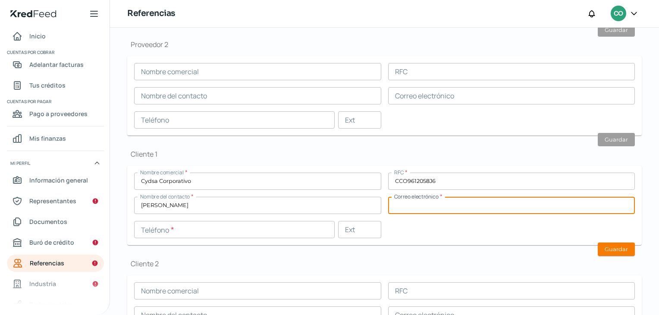
type input "g"
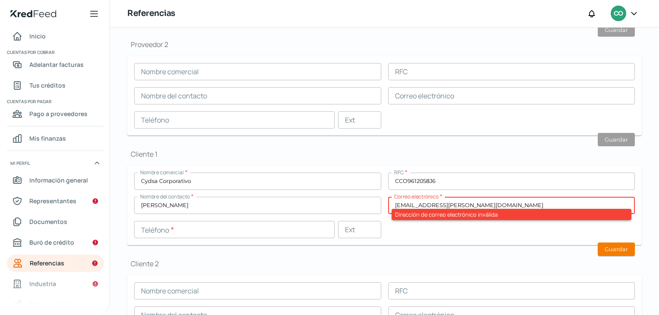
type input "[EMAIL_ADDRESS][PERSON_NAME][DOMAIN_NAME]"
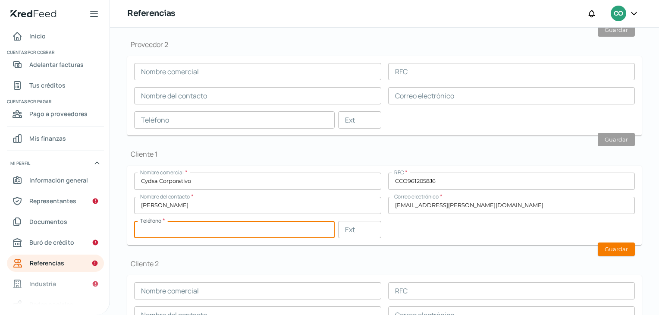
type input "5"
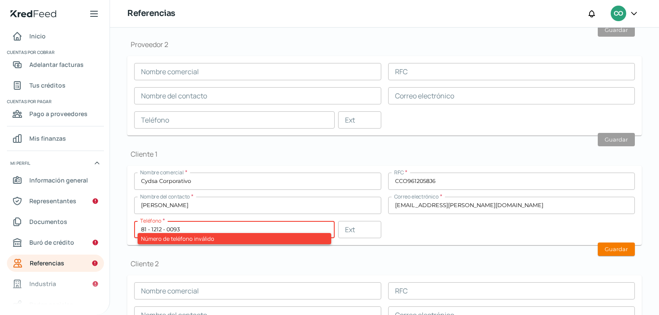
type input "81 - 1212 - 0093"
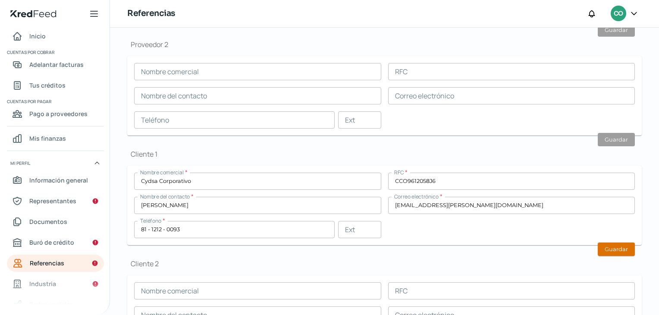
click at [607, 244] on button "Guardar" at bounding box center [616, 248] width 37 height 13
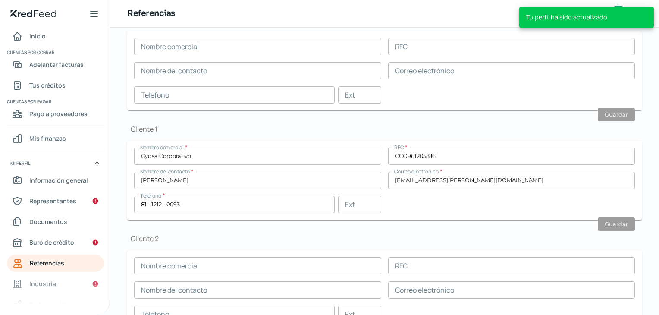
scroll to position [176, 0]
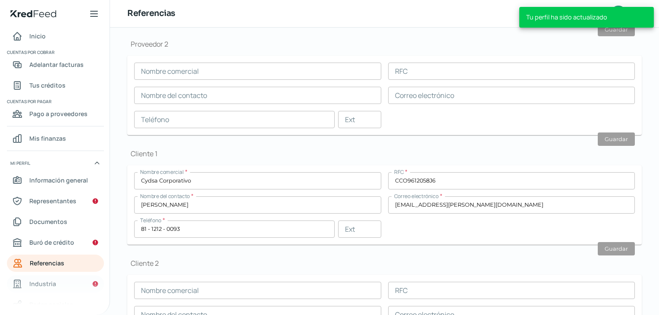
click at [39, 291] on link "Industria" at bounding box center [55, 283] width 97 height 17
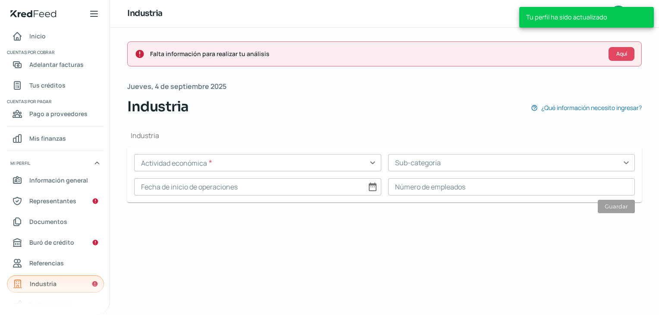
click at [39, 291] on link "Industria" at bounding box center [55, 283] width 97 height 17
click at [297, 163] on input "text" at bounding box center [257, 162] width 247 height 17
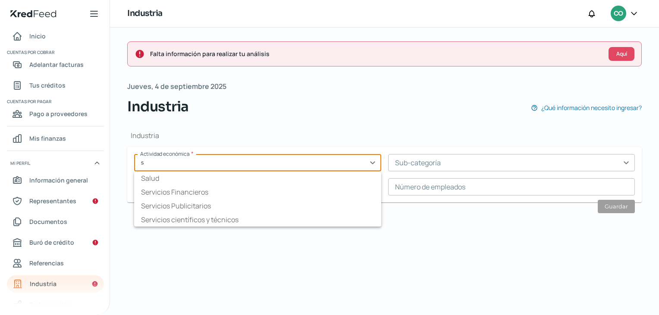
type input "s"
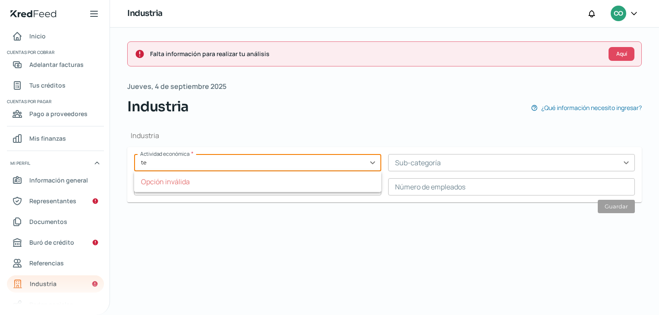
type input "t"
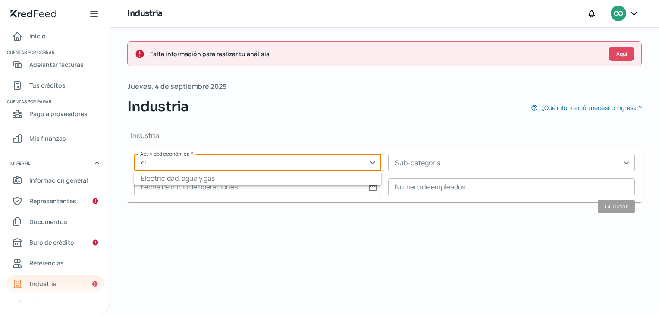
type input "e"
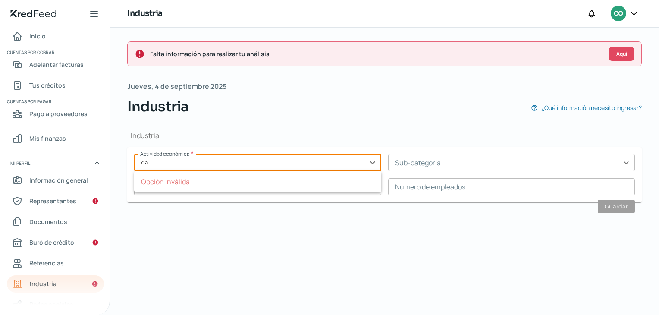
type input "d"
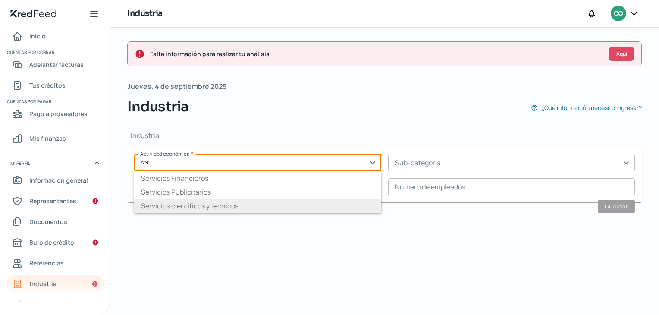
type input "Servicios científicos y técnicos"
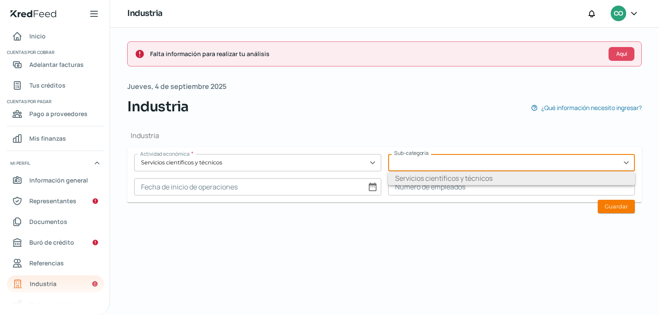
type input "Servicios científicos y técnicos"
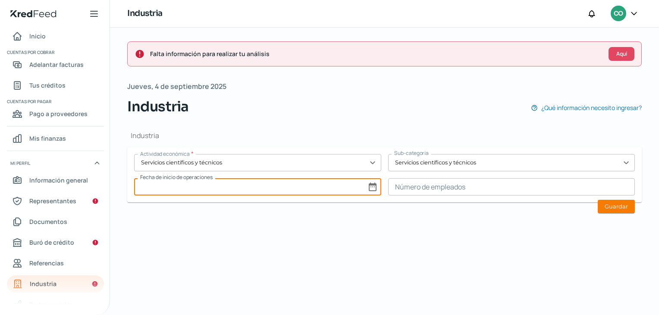
click at [372, 186] on input at bounding box center [257, 186] width 247 height 17
select select "8"
click at [352, 206] on select "1925 1926 1927 1928 1929 1930 1931 1932 1933 1934 1935 1936 1937 1938 1939 1940…" at bounding box center [359, 208] width 31 height 13
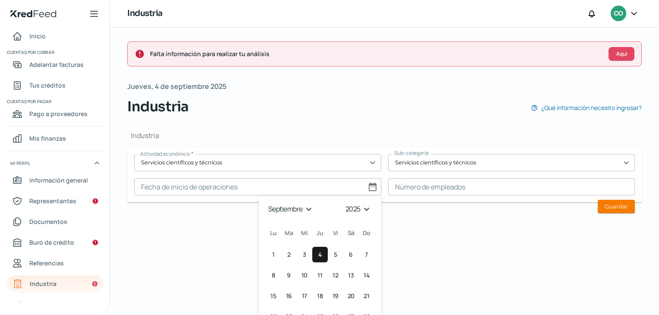
select select "2019"
click at [344, 202] on select "1925 1926 1927 1928 1929 1930 1931 1932 1933 1934 1935 1936 1937 1938 1939 1940…" at bounding box center [359, 208] width 31 height 13
click at [295, 208] on select "enero febrero marzo abril mayo junio julio agosto septiembre octubre noviembre …" at bounding box center [291, 208] width 50 height 13
select select "3"
click at [266, 202] on select "enero febrero marzo abril mayo junio julio agosto septiembre octubre noviembre …" at bounding box center [291, 208] width 50 height 13
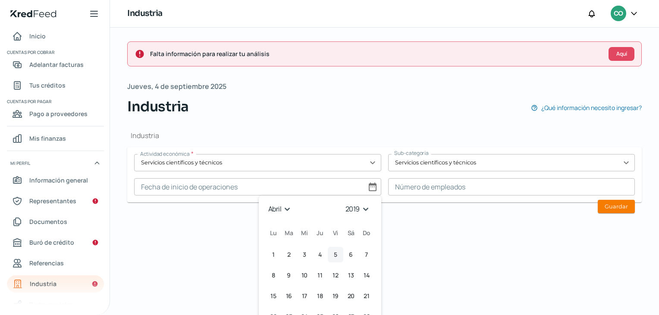
click at [334, 257] on span "5" at bounding box center [335, 254] width 3 height 10
type input "[DATE]"
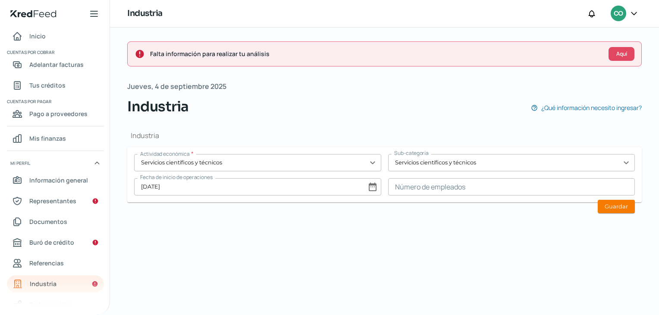
click at [622, 199] on form "Actividad económica * Servicios científicos y técnicos expand_more Sub-categorí…" at bounding box center [384, 174] width 515 height 55
click at [620, 203] on button "Guardar" at bounding box center [616, 206] width 37 height 13
type input "0"
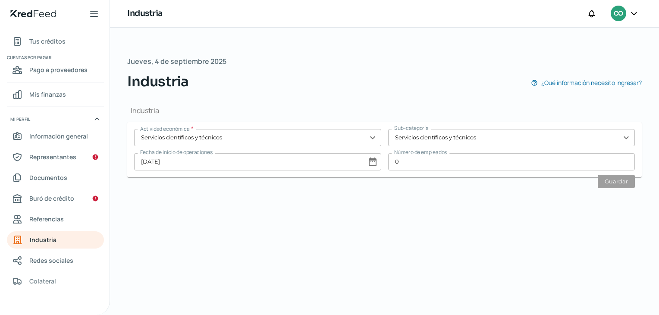
scroll to position [50, 0]
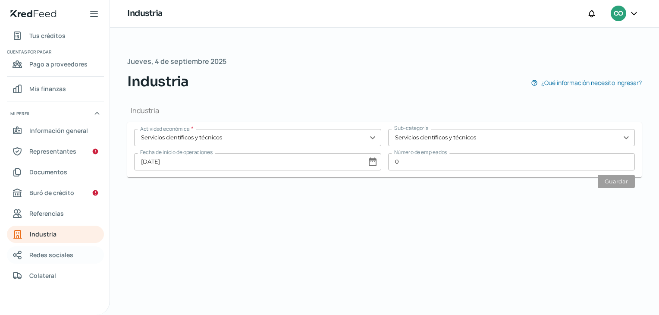
click at [45, 254] on span "Redes sociales" at bounding box center [51, 254] width 44 height 11
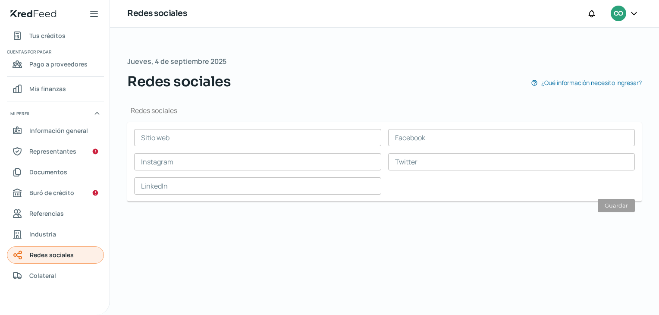
scroll to position [0, 3]
click at [203, 132] on input "text" at bounding box center [257, 137] width 247 height 17
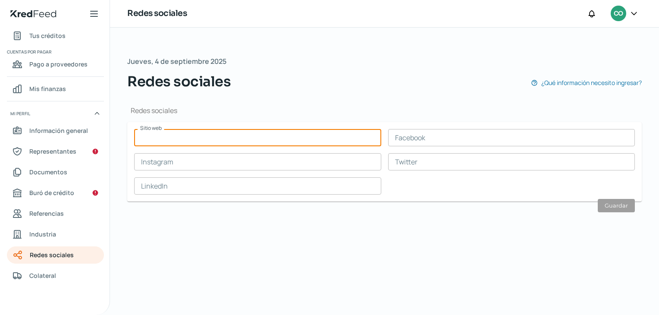
paste input "[URL][DOMAIN_NAME]"
type input "[URL][DOMAIN_NAME]"
click at [283, 182] on input "text" at bounding box center [257, 185] width 247 height 17
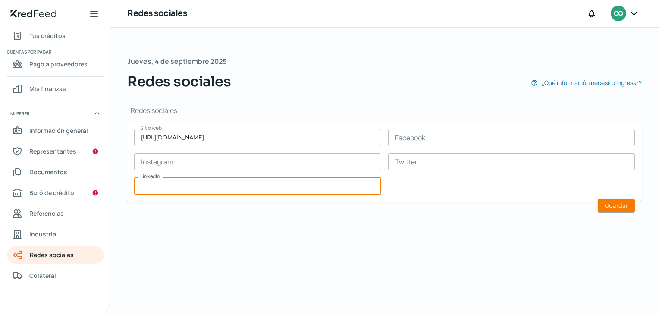
paste input "[URL][DOMAIN_NAME]"
type input "[URL][DOMAIN_NAME]"
click at [400, 143] on input "text" at bounding box center [511, 137] width 247 height 17
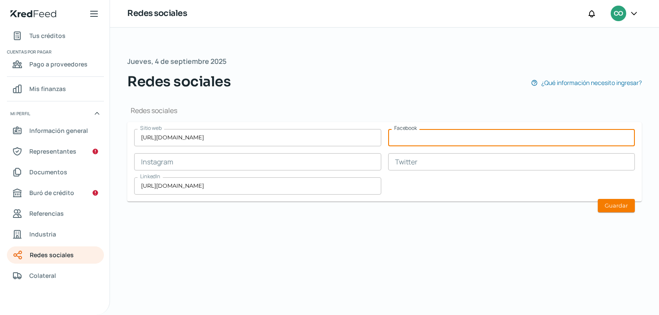
paste input "[URL][DOMAIN_NAME]"
type input "[URL][DOMAIN_NAME]"
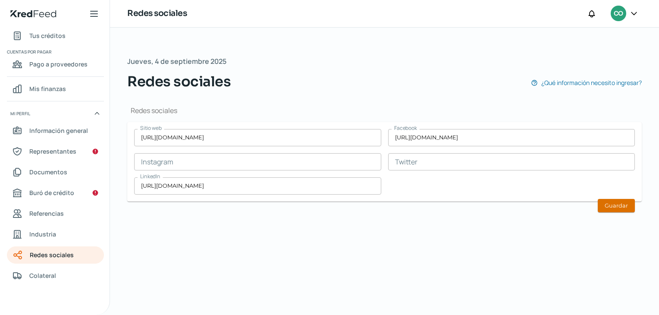
click at [606, 201] on button "Guardar" at bounding box center [616, 205] width 37 height 13
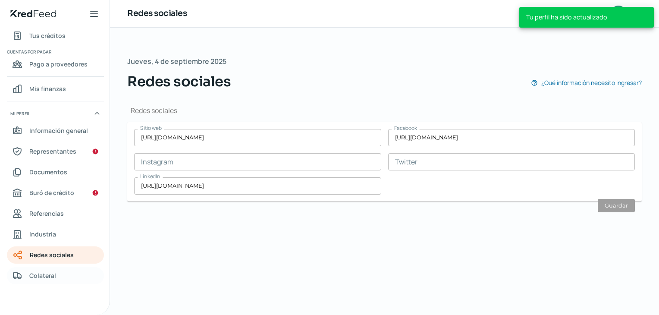
click at [39, 274] on span "Colateral" at bounding box center [42, 275] width 27 height 11
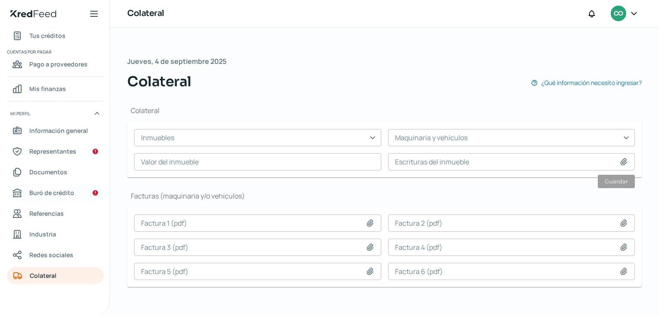
click at [35, 190] on span "Buró de crédito" at bounding box center [51, 192] width 45 height 11
